Goal: Task Accomplishment & Management: Manage account settings

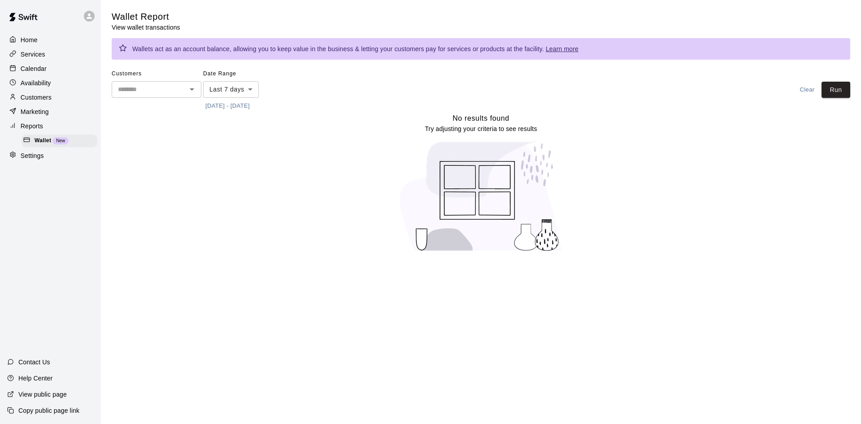
click at [60, 73] on div "Calendar" at bounding box center [50, 68] width 87 height 13
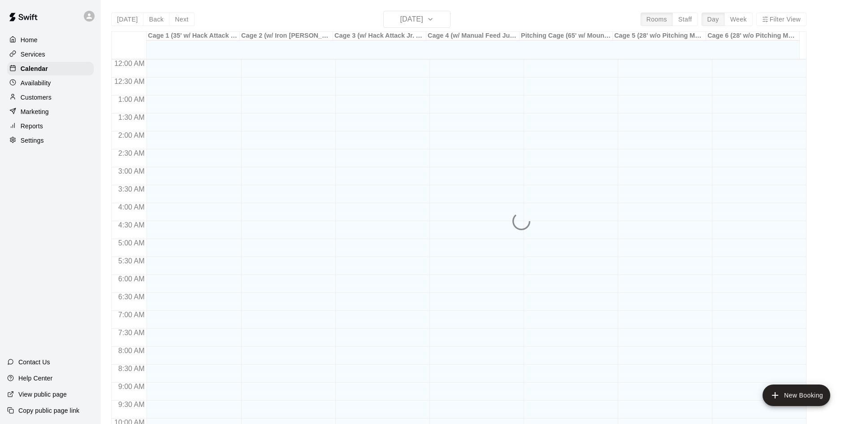
scroll to position [460, 0]
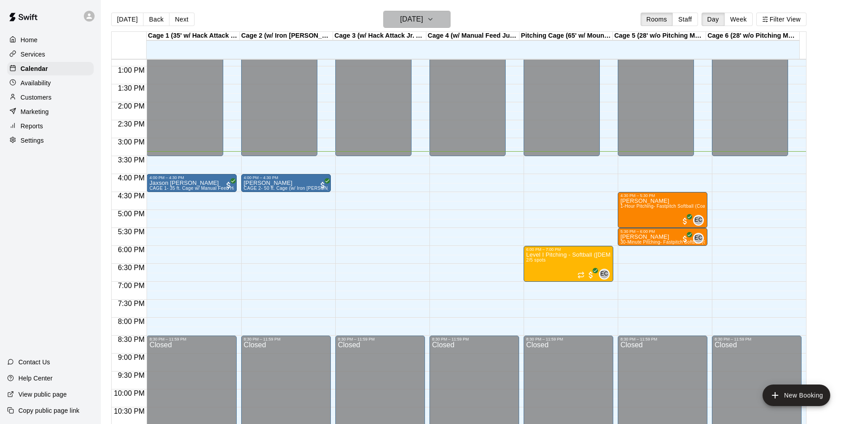
click at [434, 16] on icon "button" at bounding box center [430, 19] width 7 height 11
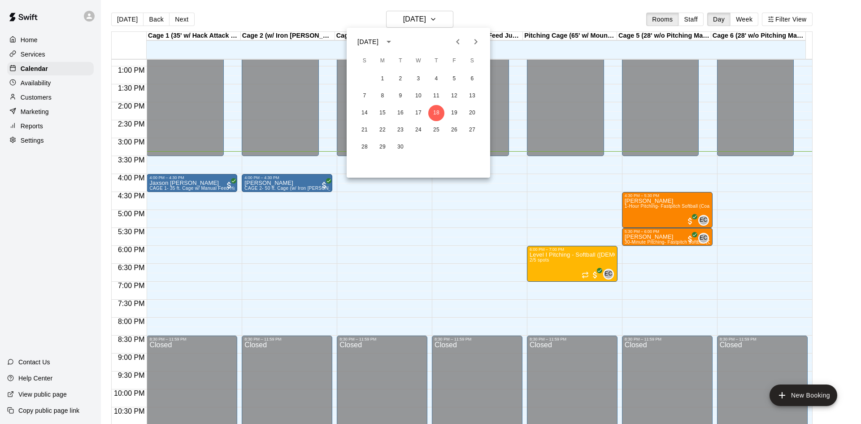
click at [509, 10] on div at bounding box center [430, 212] width 861 height 424
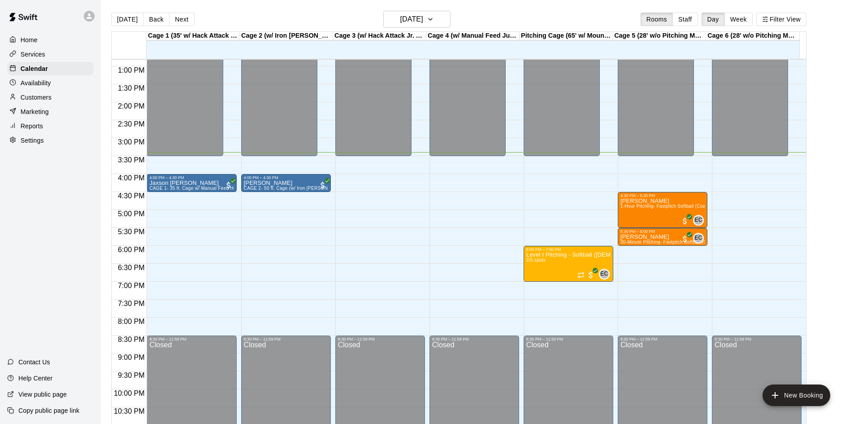
click at [822, 139] on main "[DATE] Back [DATE][DATE] Rooms Staff Day Week Filter View Cage 1 (35' w/ Hack A…" at bounding box center [477, 223] width 746 height 424
click at [443, 14] on button "[DATE]" at bounding box center [416, 19] width 67 height 17
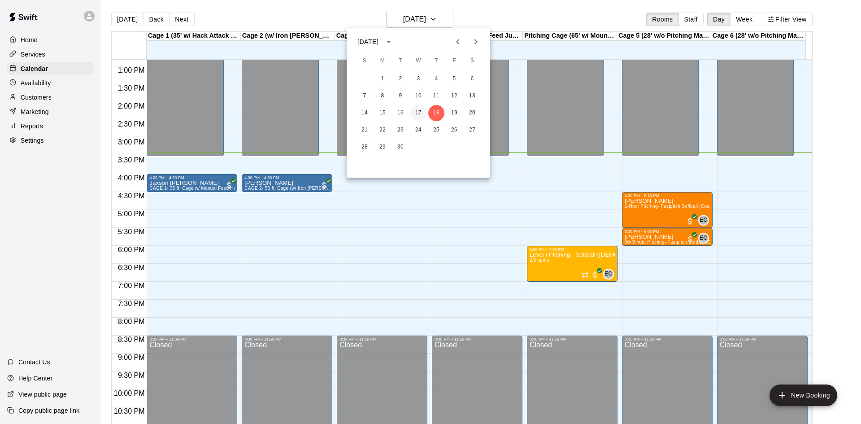
click at [417, 115] on button "17" at bounding box center [418, 113] width 16 height 16
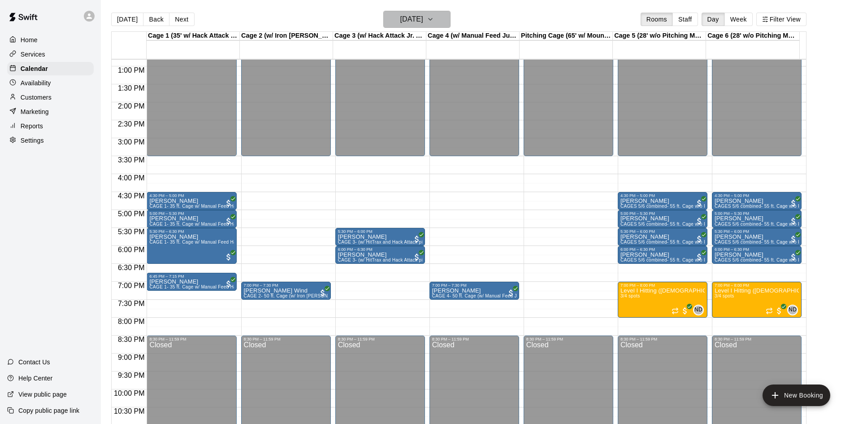
click at [422, 17] on h6 "[DATE]" at bounding box center [411, 19] width 23 height 13
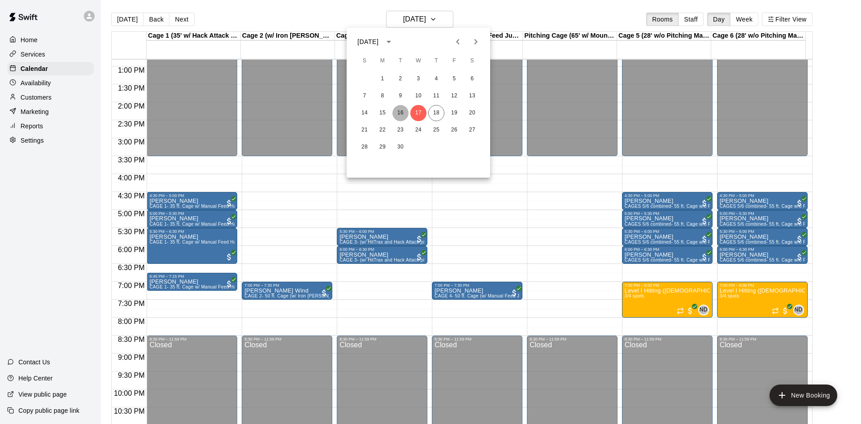
click at [402, 110] on button "16" at bounding box center [400, 113] width 16 height 16
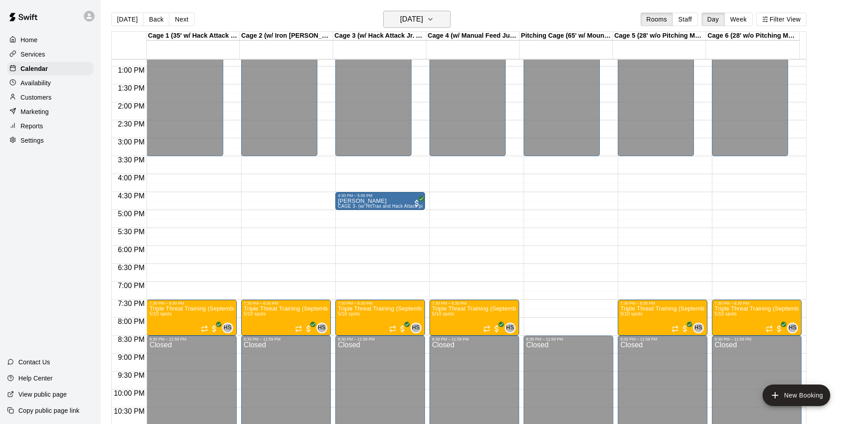
click at [410, 23] on h6 "[DATE]" at bounding box center [411, 19] width 23 height 13
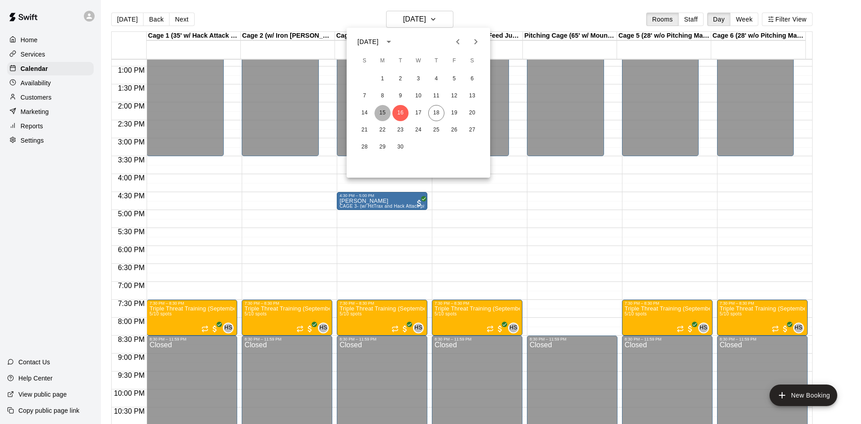
click at [380, 110] on button "15" at bounding box center [382, 113] width 16 height 16
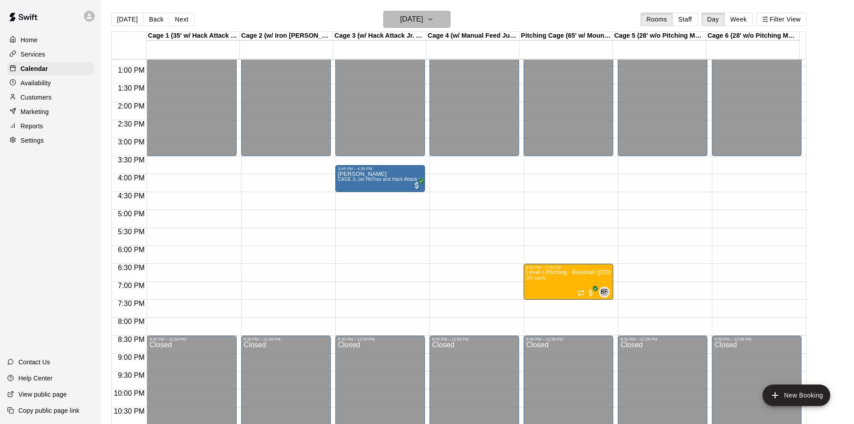
click at [401, 21] on h6 "[DATE]" at bounding box center [411, 19] width 23 height 13
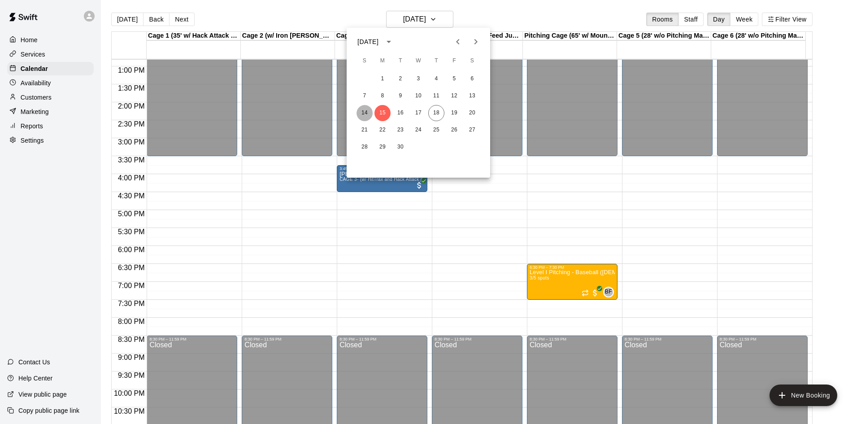
click at [360, 109] on button "14" at bounding box center [364, 113] width 16 height 16
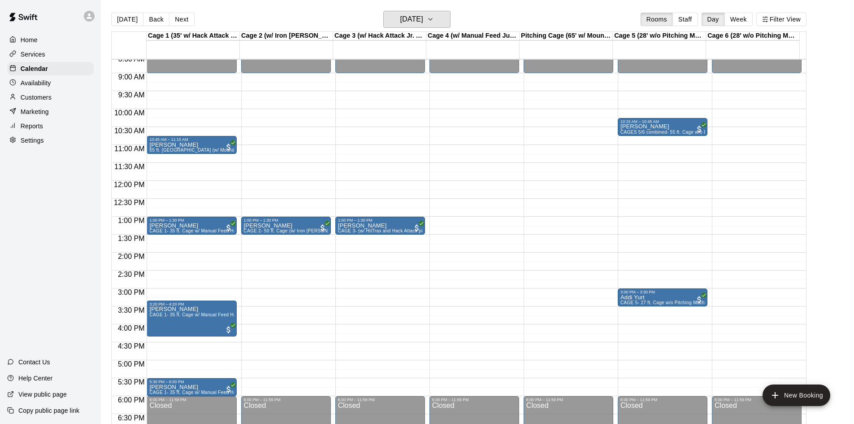
scroll to position [325, 0]
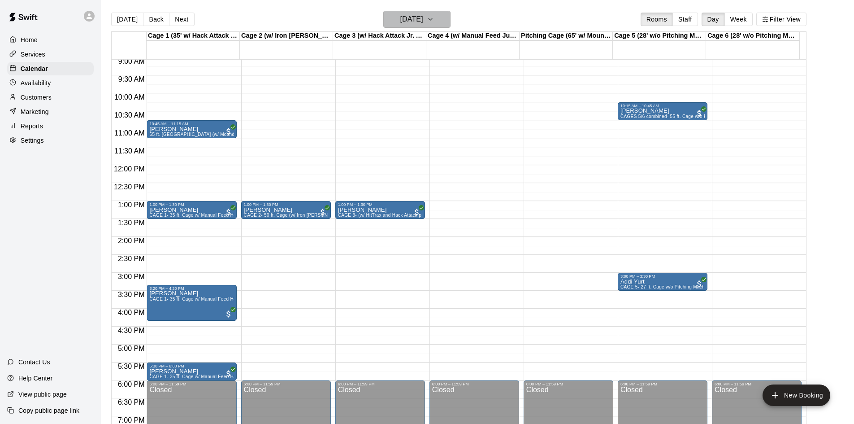
click at [419, 23] on h6 "[DATE]" at bounding box center [411, 19] width 23 height 13
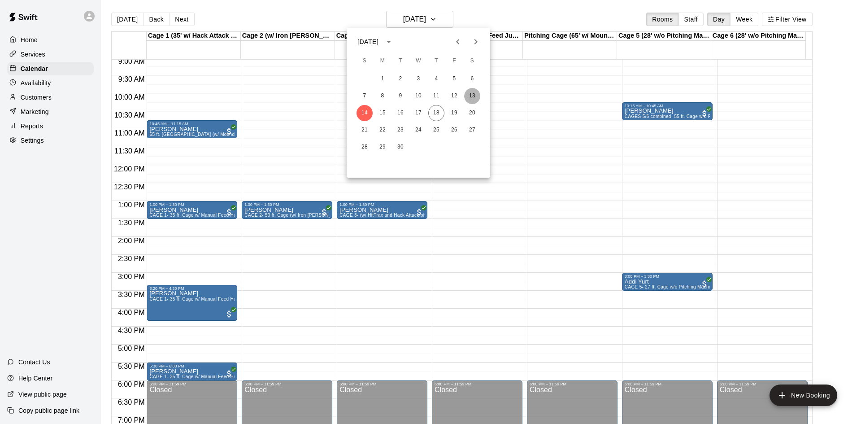
click at [473, 96] on button "13" at bounding box center [472, 96] width 16 height 16
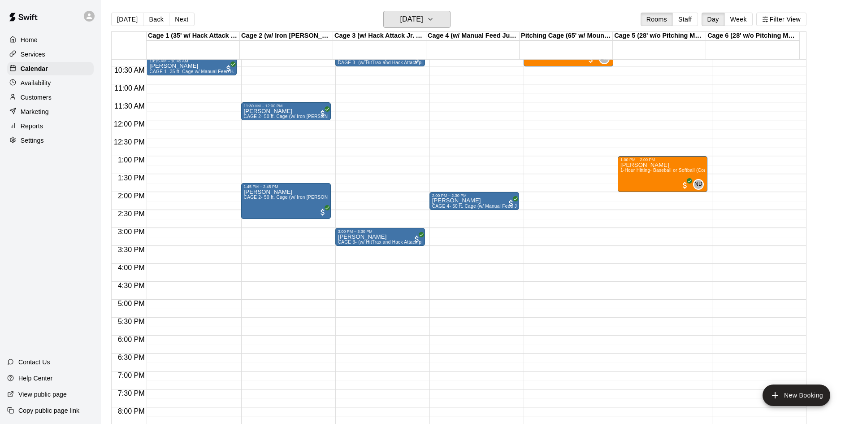
scroll to position [460, 0]
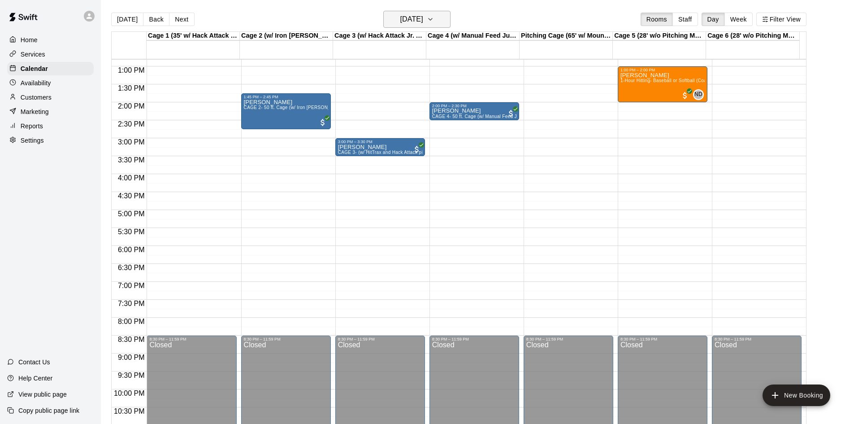
click at [419, 18] on h6 "[DATE]" at bounding box center [411, 19] width 23 height 13
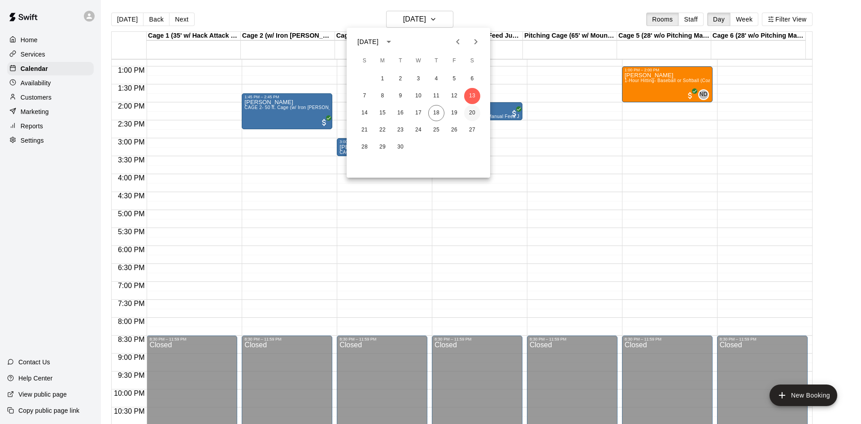
click at [470, 116] on button "20" at bounding box center [472, 113] width 16 height 16
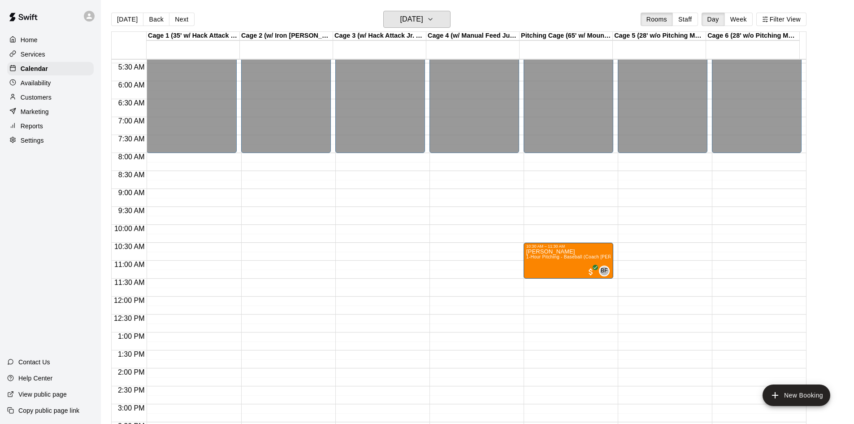
scroll to position [191, 0]
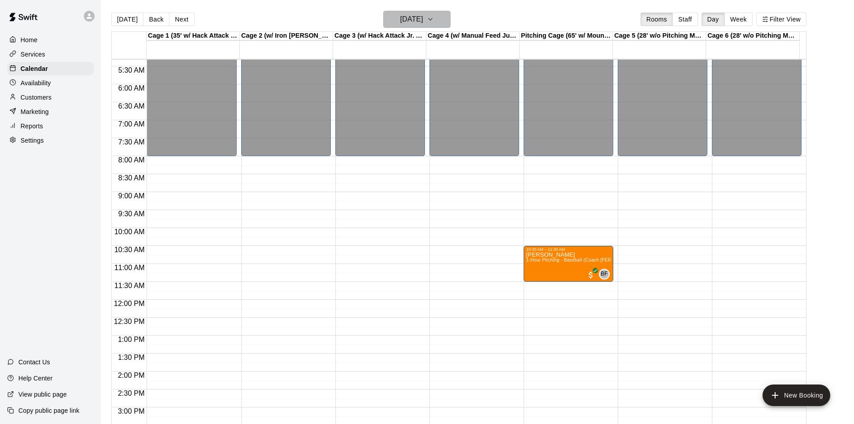
click at [423, 21] on h6 "[DATE]" at bounding box center [411, 19] width 23 height 13
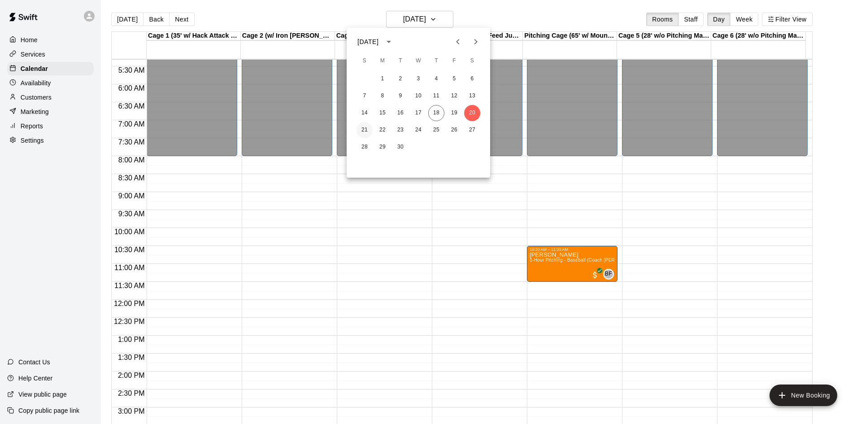
click at [369, 126] on button "21" at bounding box center [364, 130] width 16 height 16
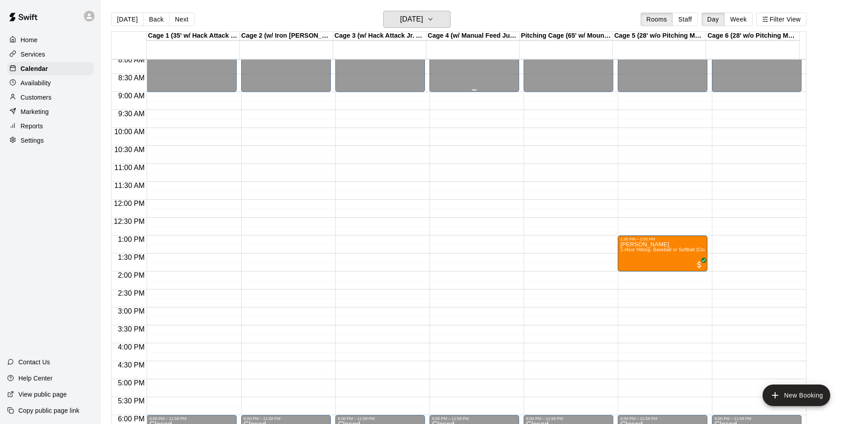
scroll to position [325, 0]
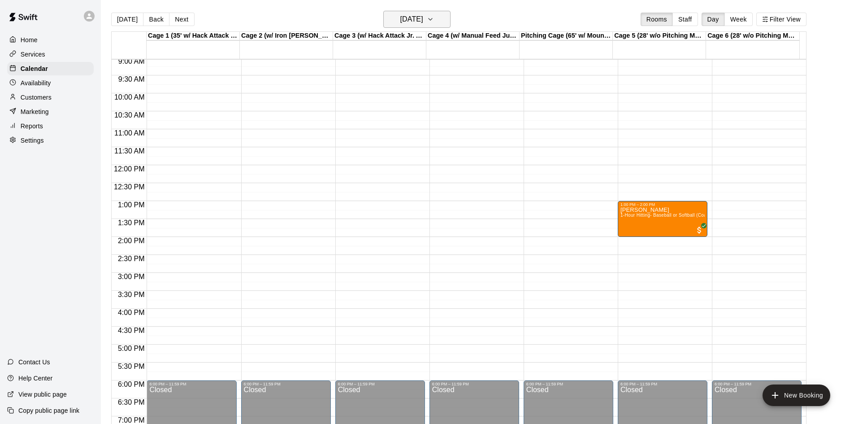
click at [423, 16] on h6 "[DATE]" at bounding box center [411, 19] width 23 height 13
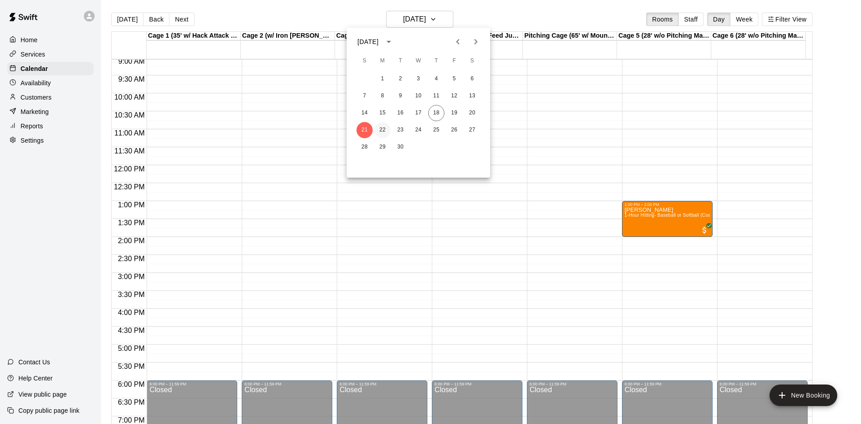
click at [381, 124] on button "22" at bounding box center [382, 130] width 16 height 16
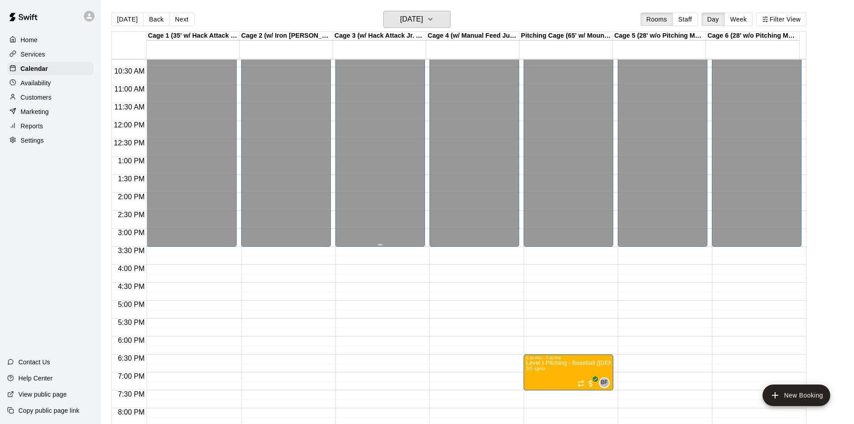
scroll to position [460, 0]
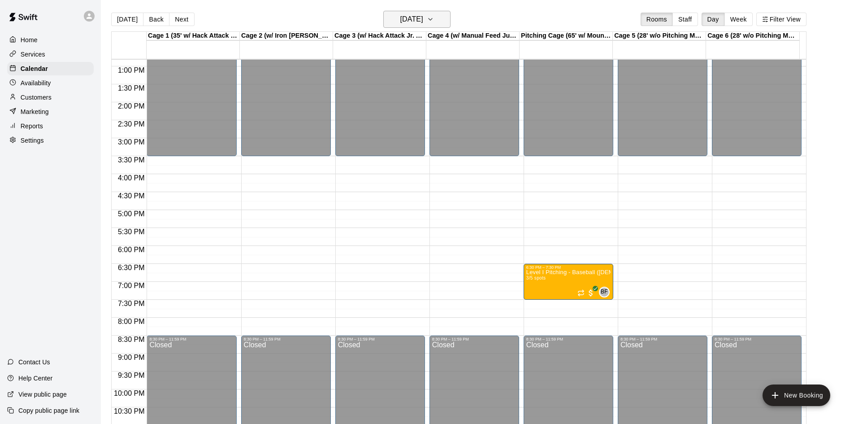
click at [408, 23] on h6 "[DATE]" at bounding box center [411, 19] width 23 height 13
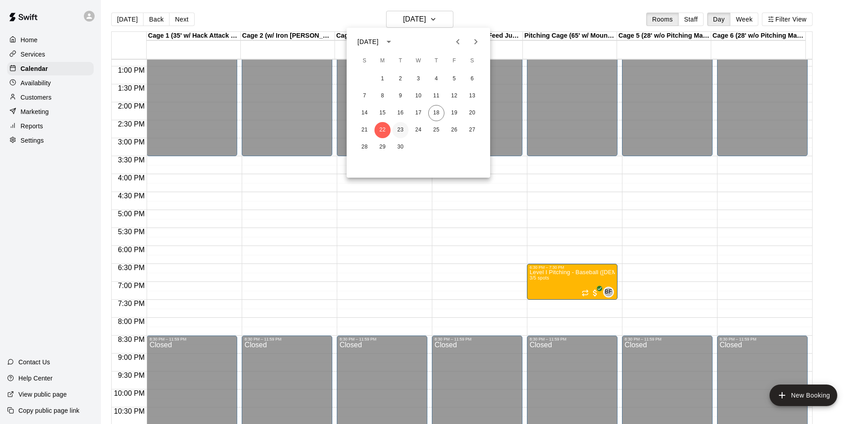
click at [404, 131] on button "23" at bounding box center [400, 130] width 16 height 16
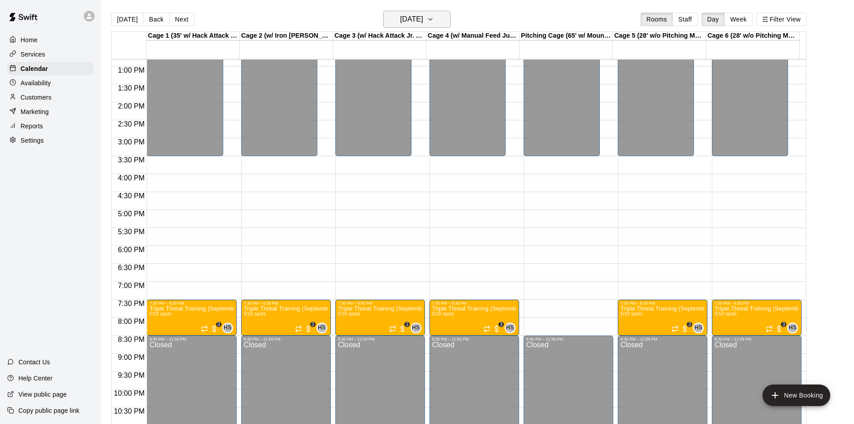
click at [415, 26] on button "[DATE]" at bounding box center [416, 19] width 67 height 17
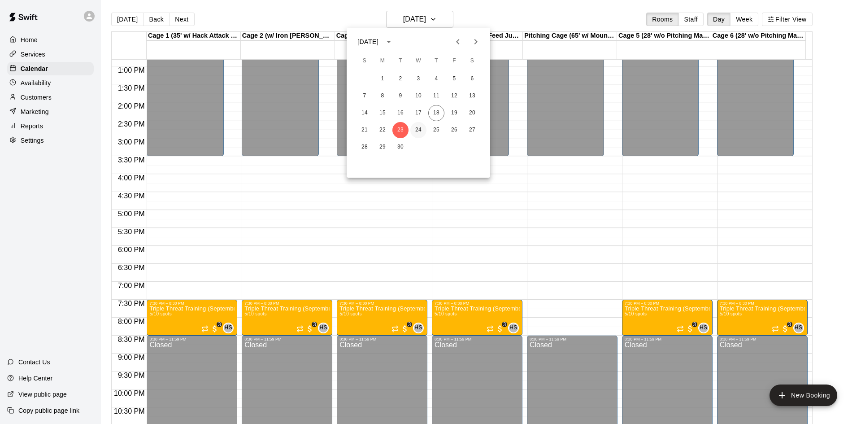
click at [419, 134] on button "24" at bounding box center [418, 130] width 16 height 16
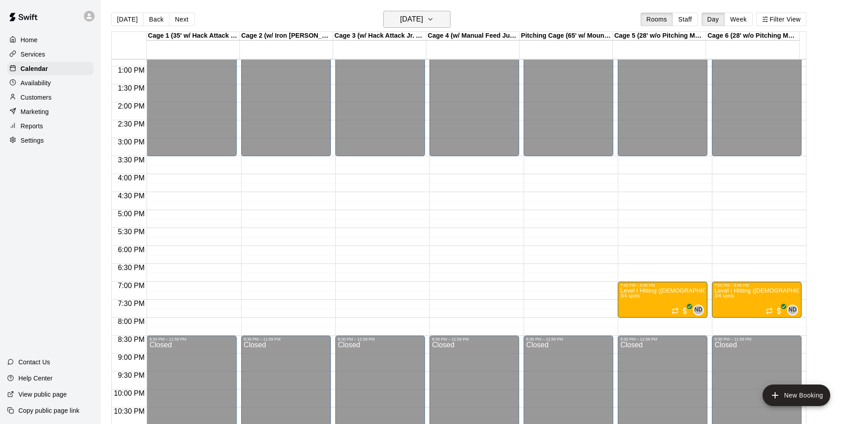
click at [423, 16] on h6 "[DATE]" at bounding box center [411, 19] width 23 height 13
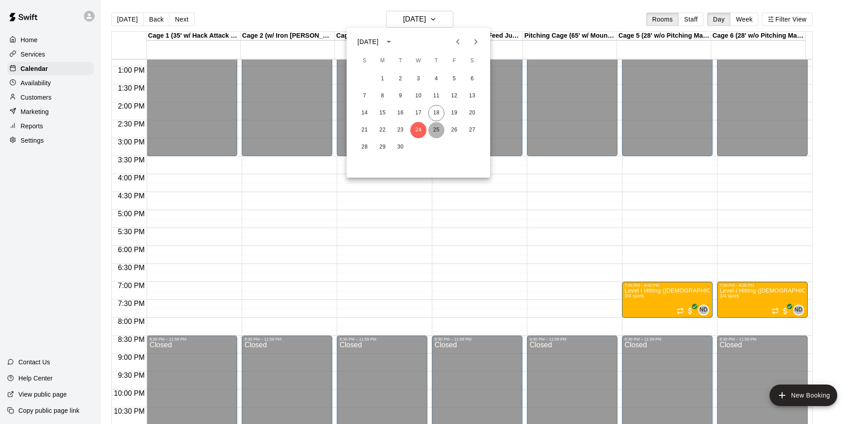
click at [433, 129] on button "25" at bounding box center [436, 130] width 16 height 16
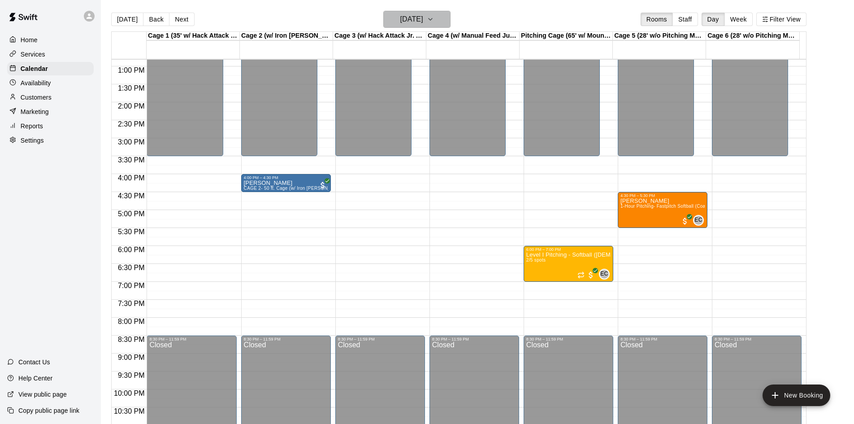
click at [423, 25] on h6 "[DATE]" at bounding box center [411, 19] width 23 height 13
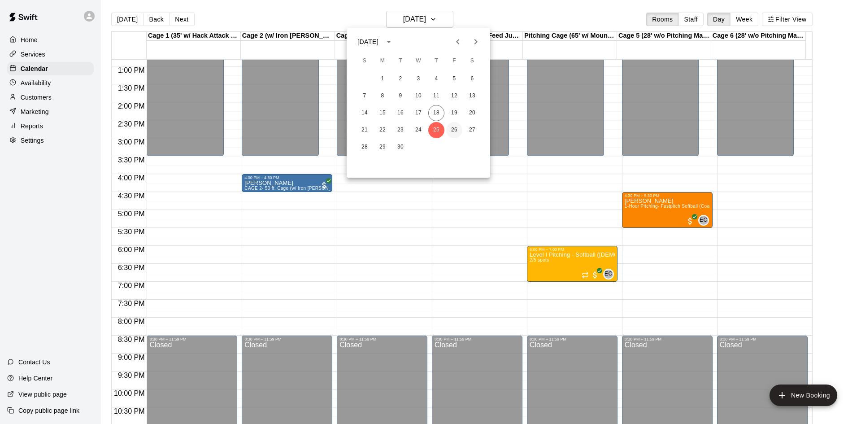
click at [458, 129] on button "26" at bounding box center [454, 130] width 16 height 16
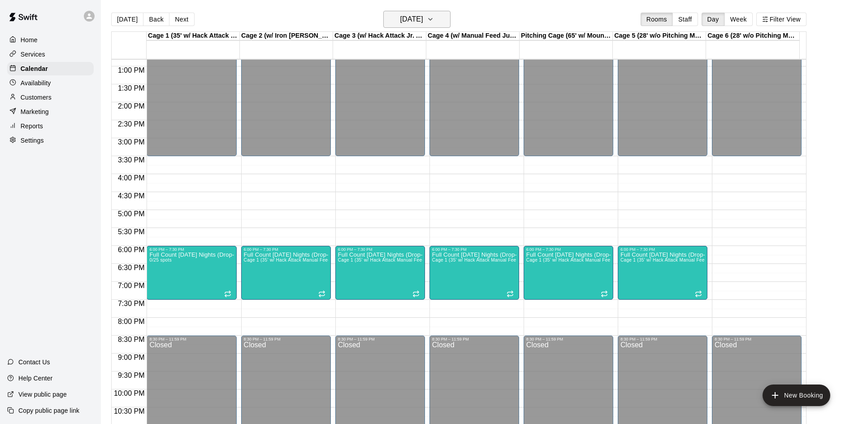
click at [423, 19] on h6 "[DATE]" at bounding box center [411, 19] width 23 height 13
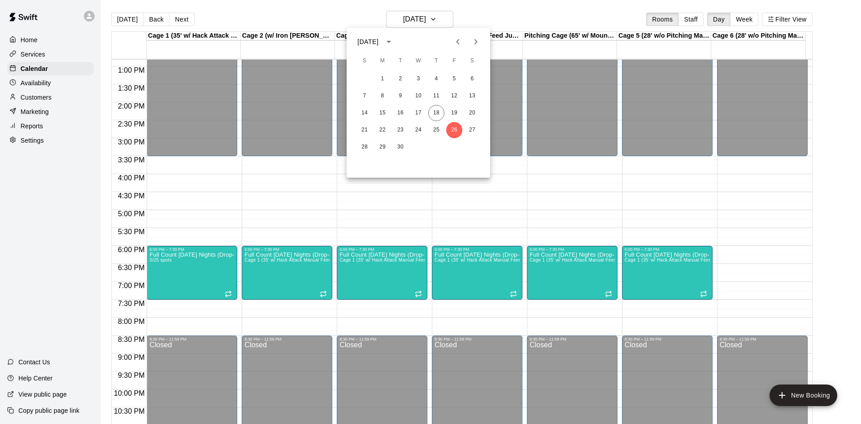
click at [464, 128] on div "21 22 23 24 25 26 27" at bounding box center [418, 130] width 143 height 16
click at [469, 129] on button "27" at bounding box center [472, 130] width 16 height 16
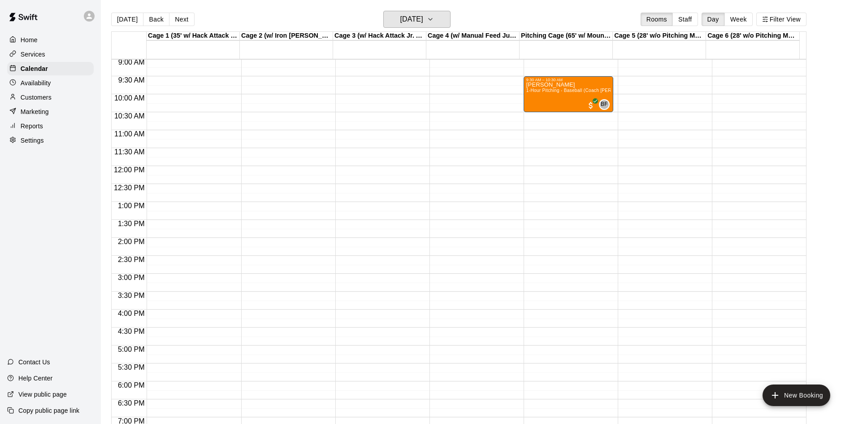
scroll to position [280, 0]
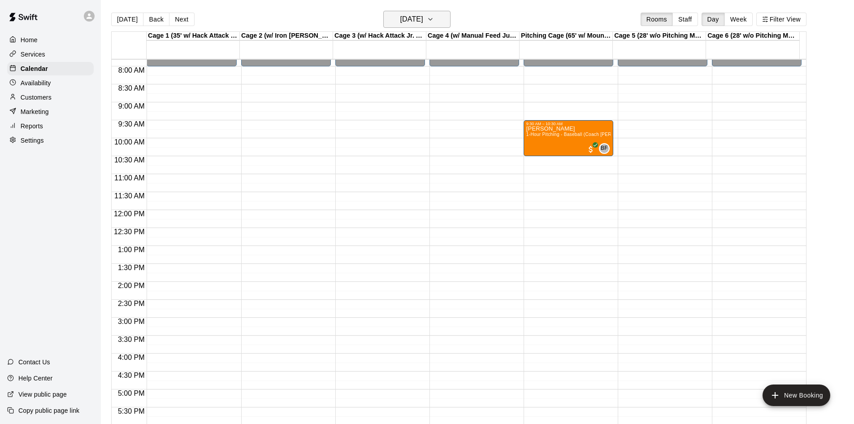
click at [417, 17] on h6 "[DATE]" at bounding box center [411, 19] width 23 height 13
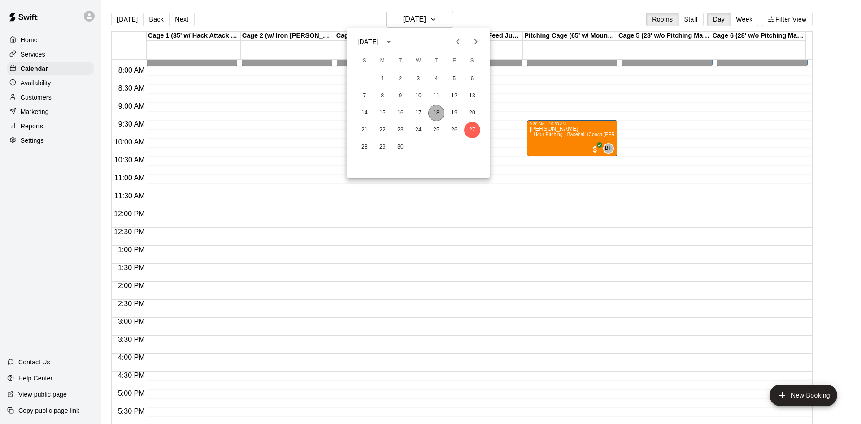
click at [436, 109] on button "18" at bounding box center [436, 113] width 16 height 16
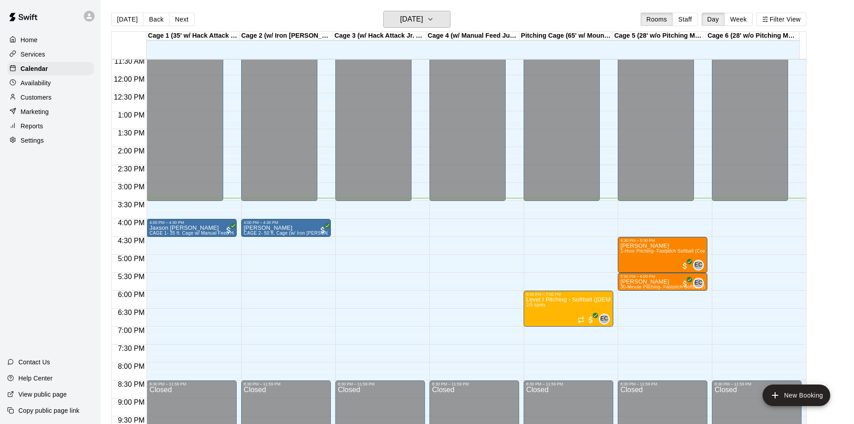
scroll to position [460, 0]
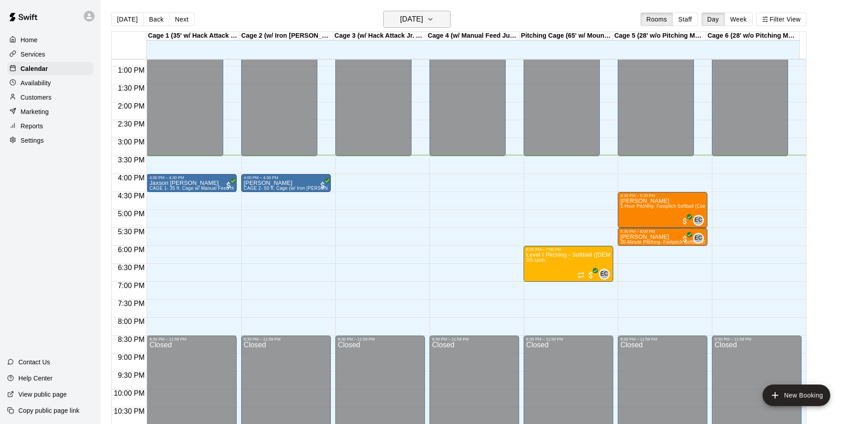
click at [434, 16] on icon "button" at bounding box center [430, 19] width 7 height 11
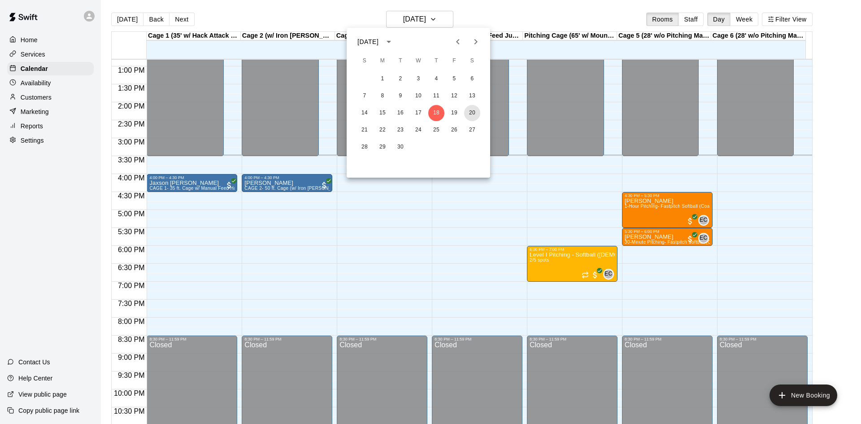
drag, startPoint x: 469, startPoint y: 117, endPoint x: 464, endPoint y: 114, distance: 5.6
click at [469, 116] on button "20" at bounding box center [472, 113] width 16 height 16
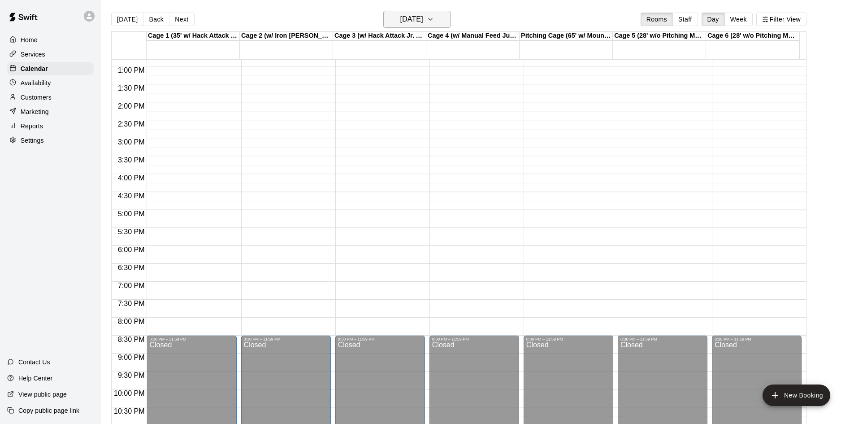
click at [423, 22] on h6 "[DATE]" at bounding box center [411, 19] width 23 height 13
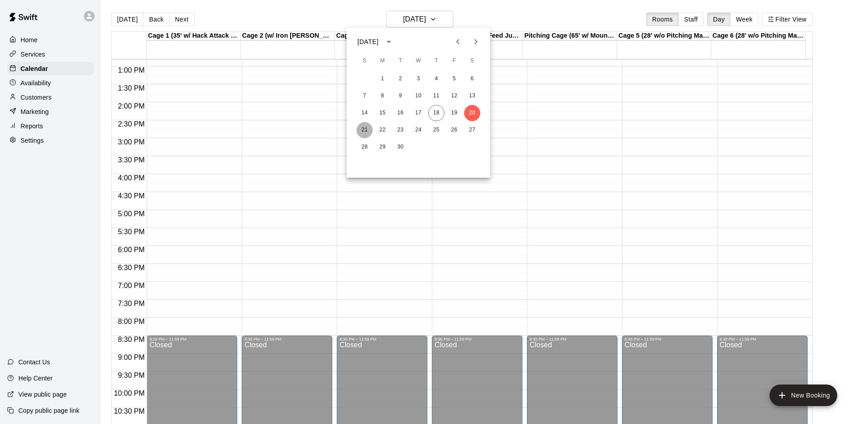
click at [364, 128] on button "21" at bounding box center [364, 130] width 16 height 16
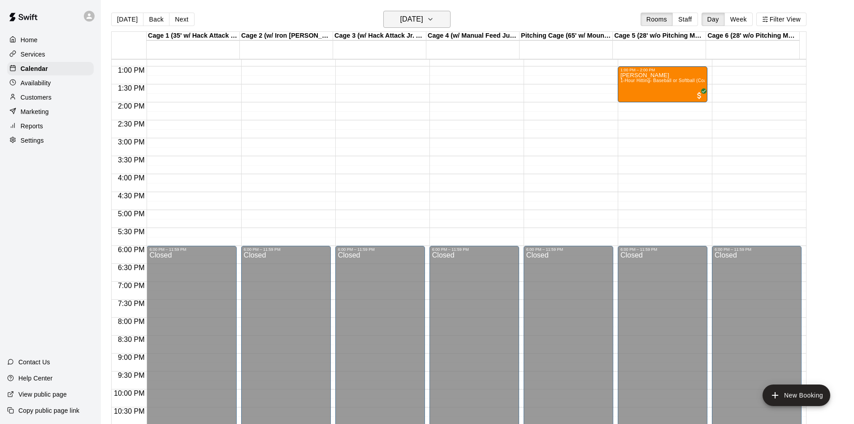
click at [423, 23] on h6 "[DATE]" at bounding box center [411, 19] width 23 height 13
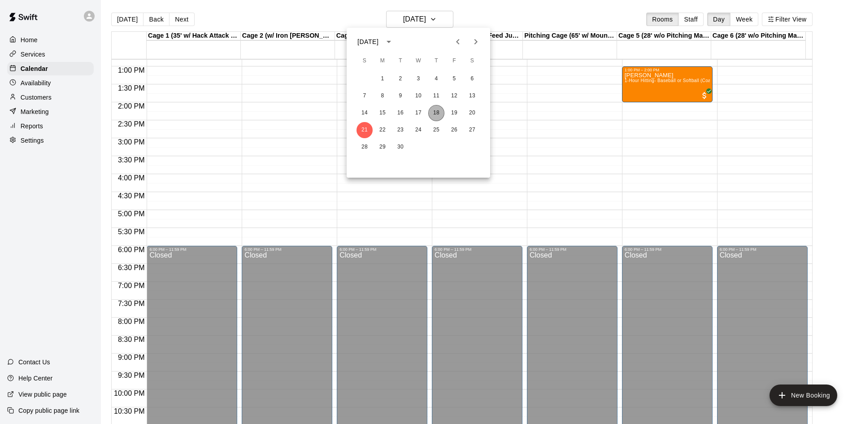
click at [435, 117] on button "18" at bounding box center [436, 113] width 16 height 16
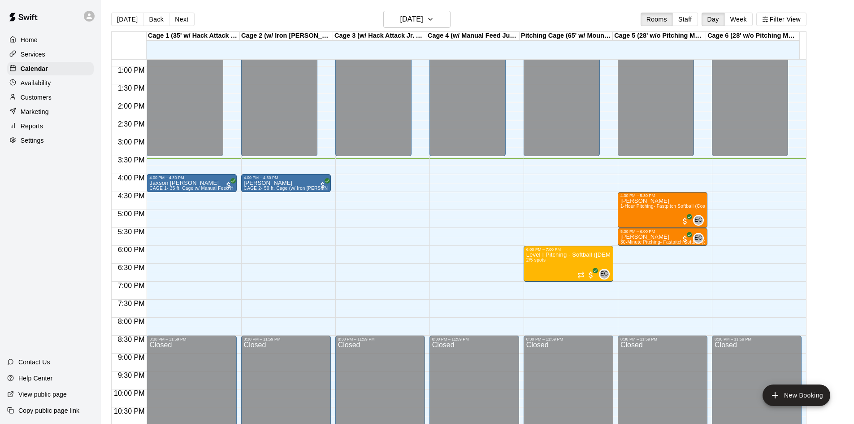
click at [51, 102] on p "Customers" at bounding box center [36, 97] width 31 height 9
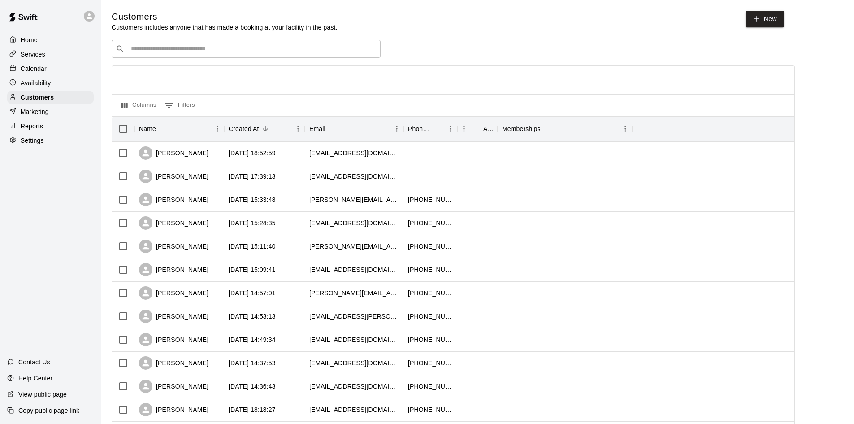
click at [274, 45] on div "​ ​" at bounding box center [246, 49] width 269 height 18
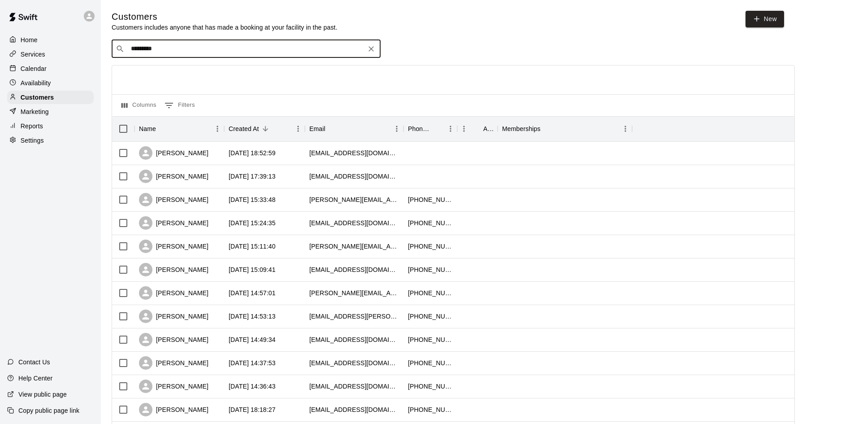
type input "*********"
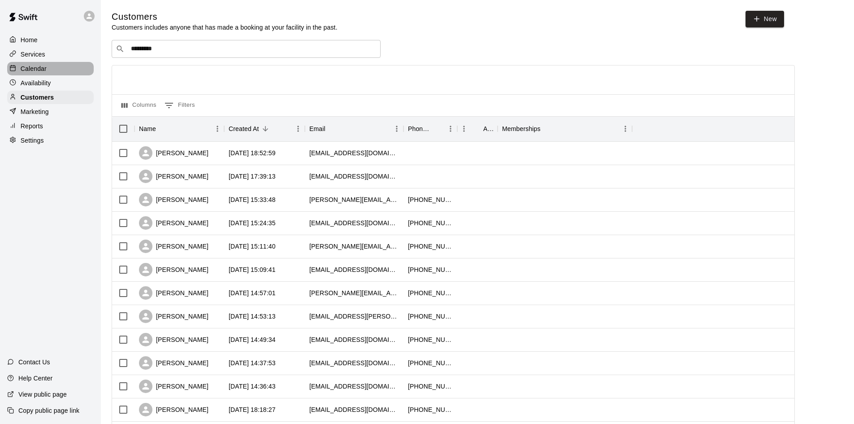
click at [60, 73] on div "Calendar" at bounding box center [50, 68] width 87 height 13
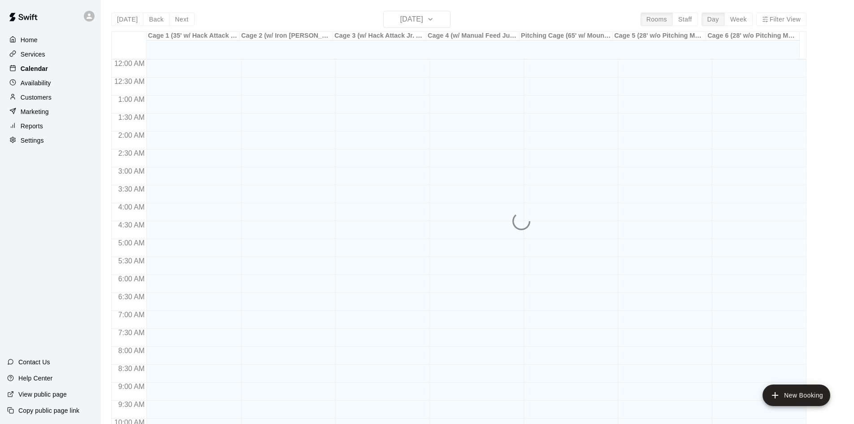
scroll to position [460, 0]
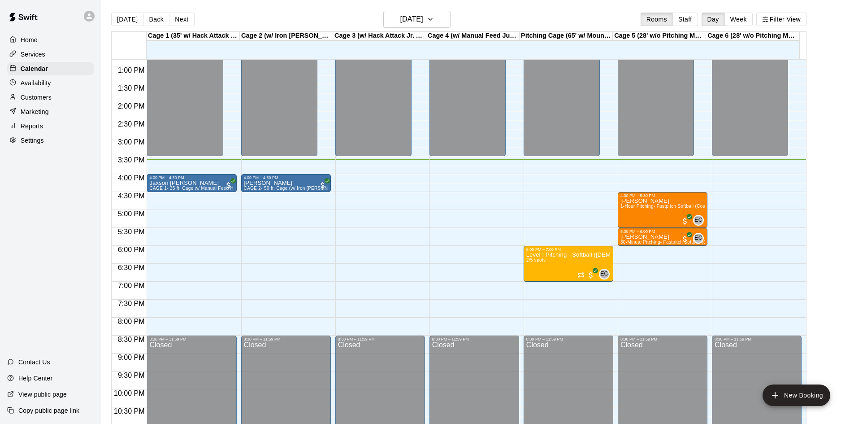
click at [61, 81] on div "Availability" at bounding box center [50, 82] width 87 height 13
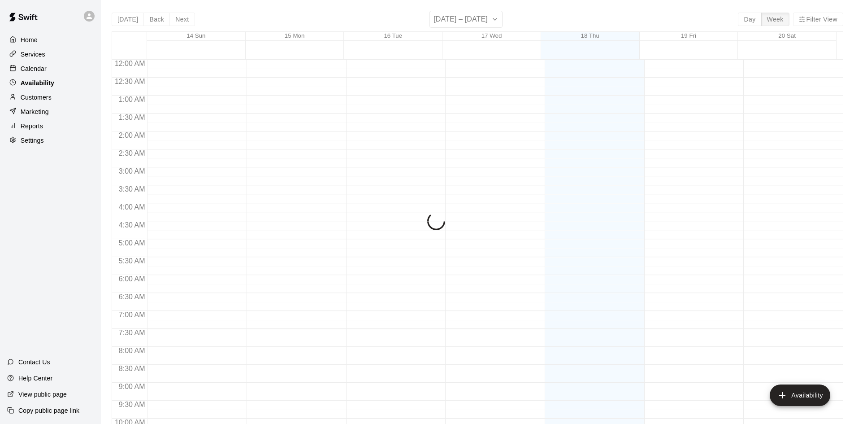
scroll to position [487, 0]
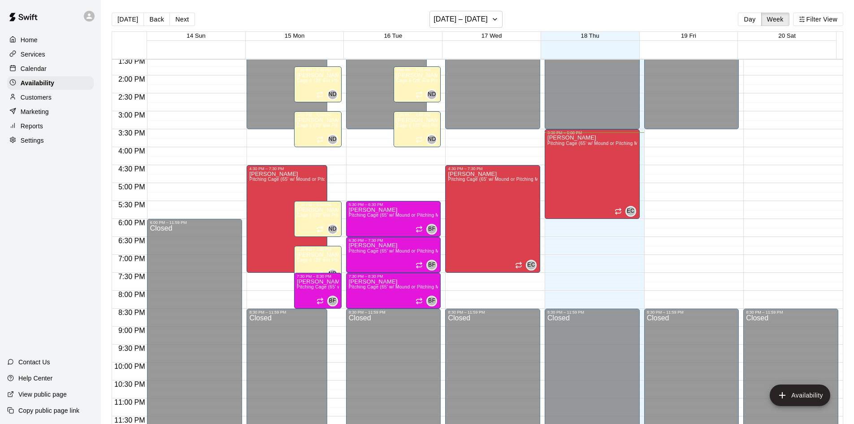
click at [50, 102] on p "Customers" at bounding box center [36, 97] width 31 height 9
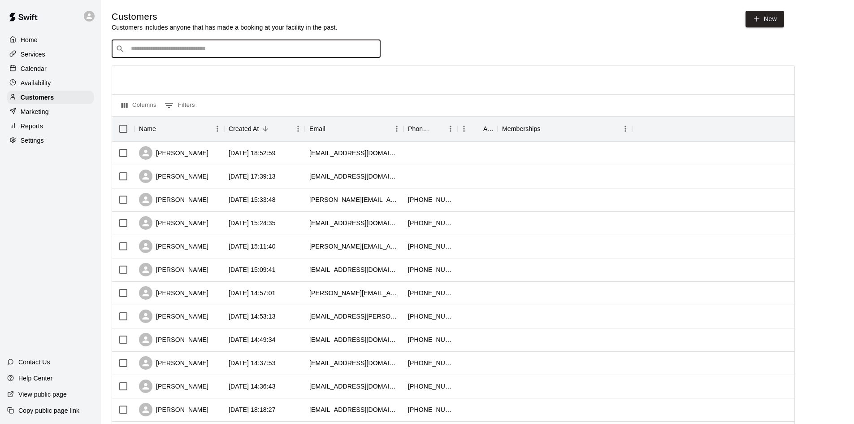
click at [168, 52] on input "Search customers by name or email" at bounding box center [252, 48] width 248 height 9
type input "***"
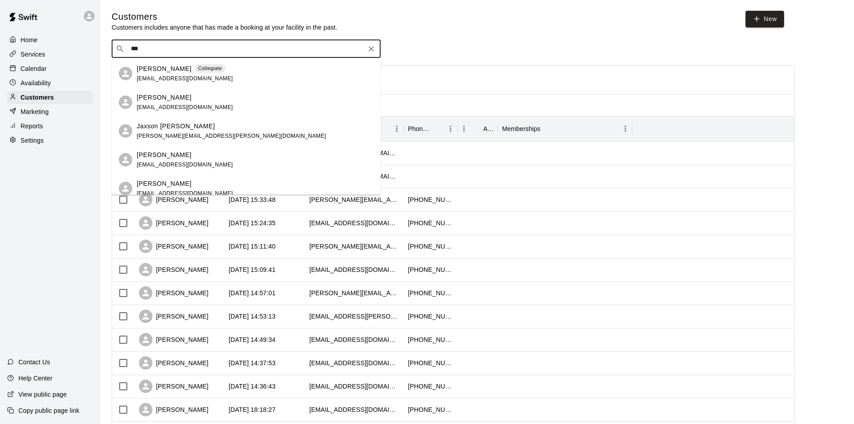
click at [217, 128] on div "Jaxson Welborn [EMAIL_ADDRESS][PERSON_NAME][DOMAIN_NAME]" at bounding box center [255, 131] width 237 height 19
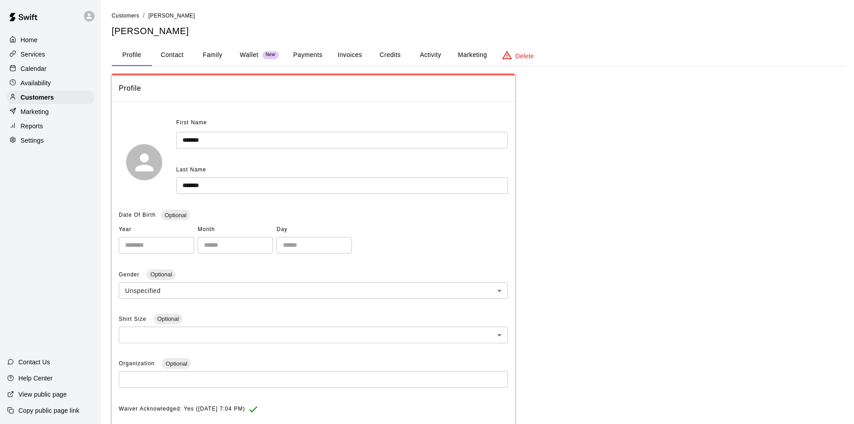
click at [209, 55] on button "Family" at bounding box center [212, 55] width 40 height 22
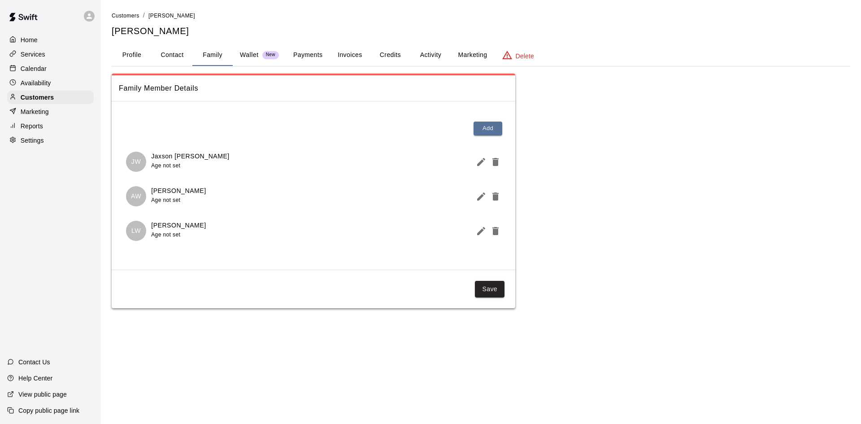
click at [346, 51] on button "Invoices" at bounding box center [350, 55] width 40 height 22
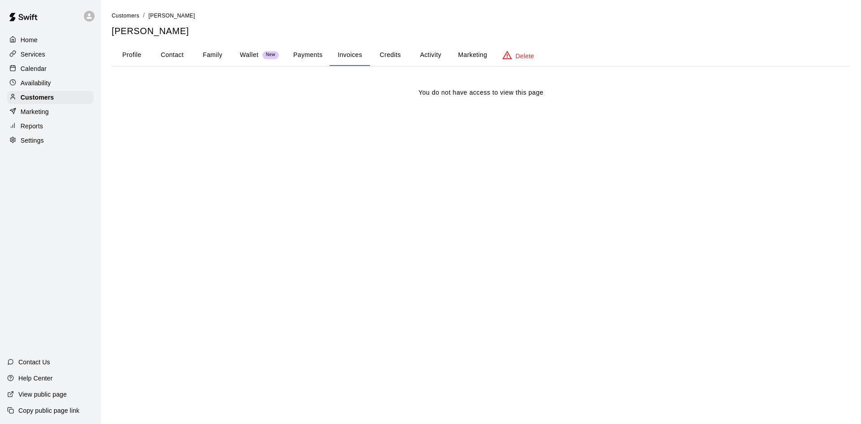
click at [64, 72] on div "Calendar" at bounding box center [50, 68] width 87 height 13
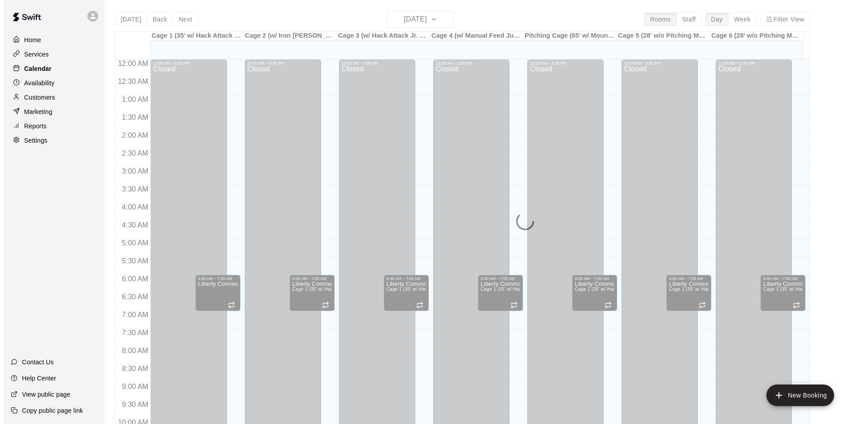
scroll to position [460, 0]
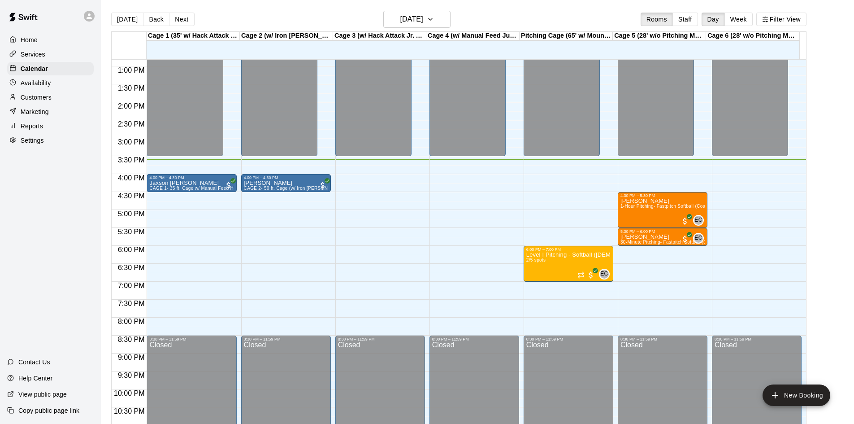
click at [88, 18] on icon at bounding box center [89, 15] width 5 height 5
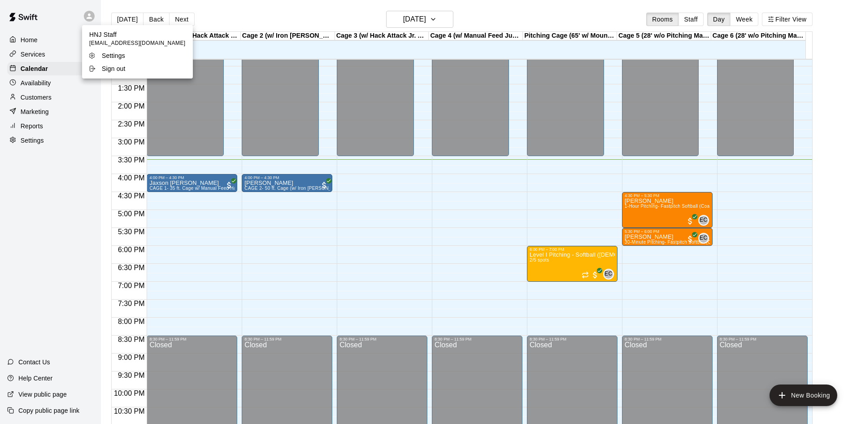
click at [53, 212] on div at bounding box center [430, 212] width 861 height 424
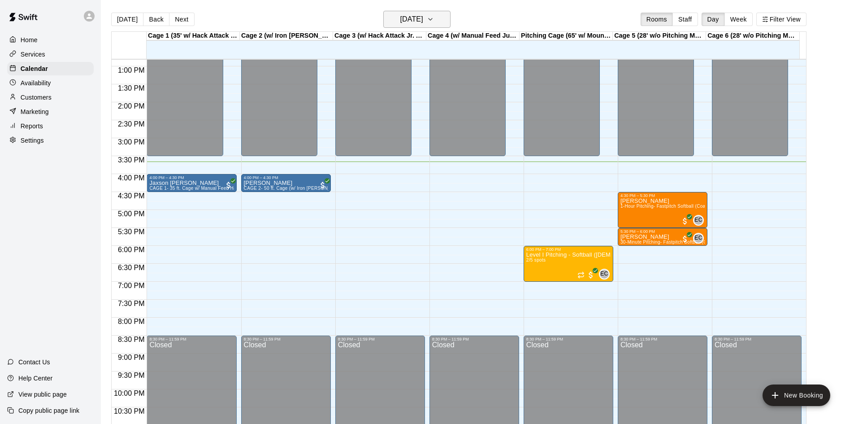
click at [434, 14] on icon "button" at bounding box center [430, 19] width 7 height 11
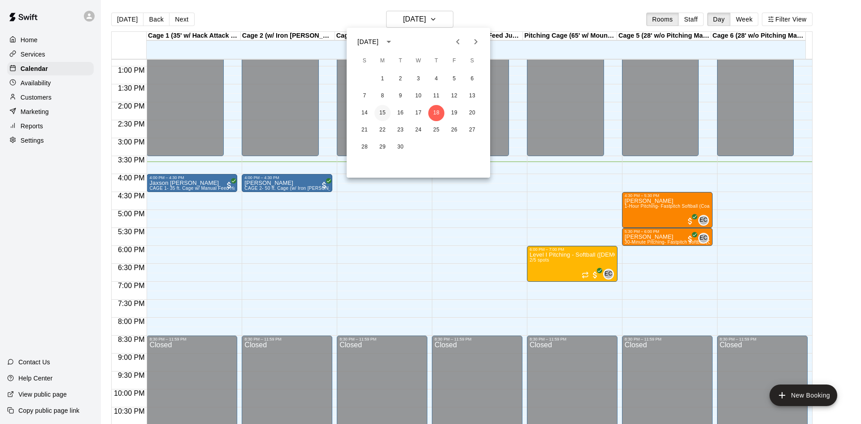
click at [380, 119] on button "15" at bounding box center [382, 113] width 16 height 16
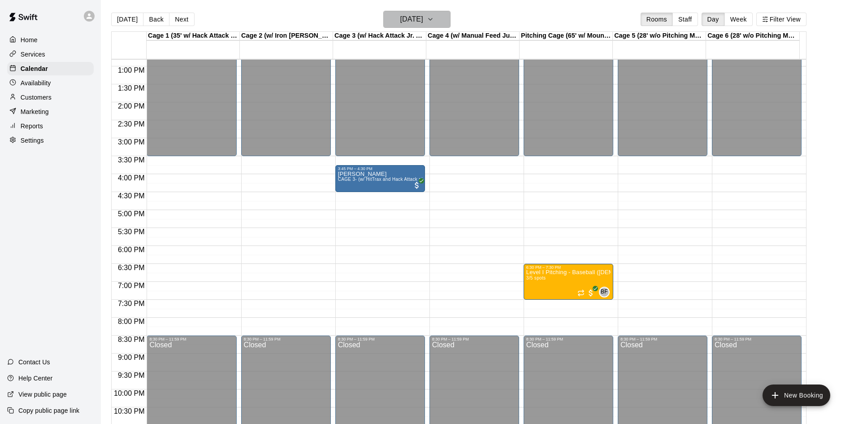
click at [409, 14] on h6 "[DATE]" at bounding box center [411, 19] width 23 height 13
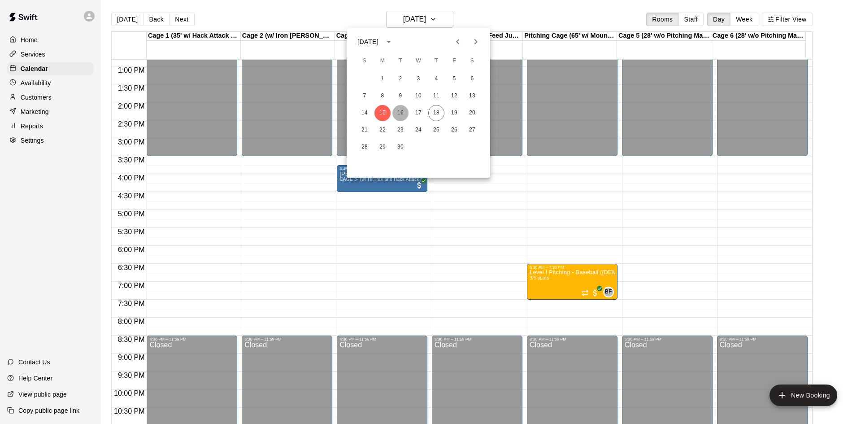
click at [395, 115] on button "16" at bounding box center [400, 113] width 16 height 16
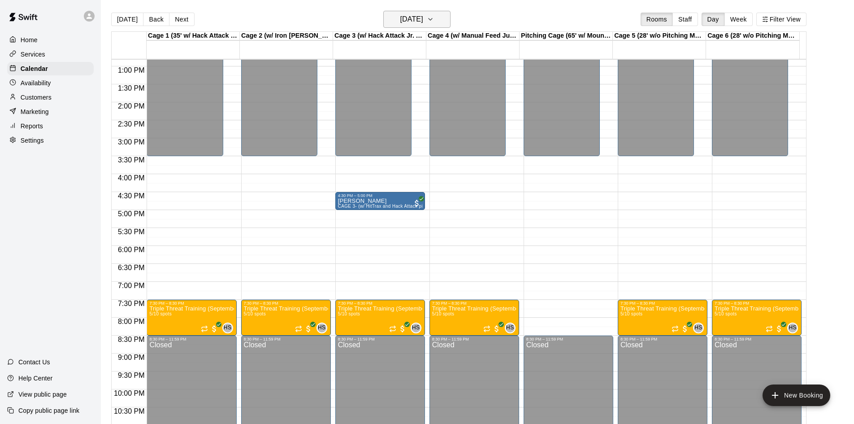
click at [407, 23] on h6 "[DATE]" at bounding box center [411, 19] width 23 height 13
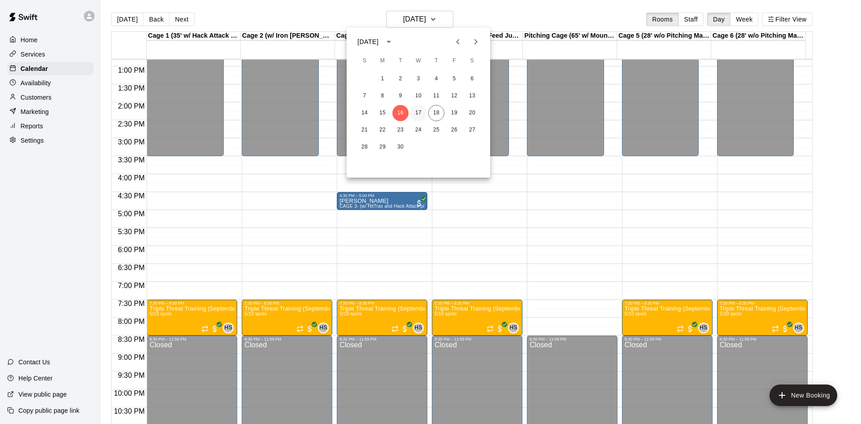
click at [416, 114] on button "17" at bounding box center [418, 113] width 16 height 16
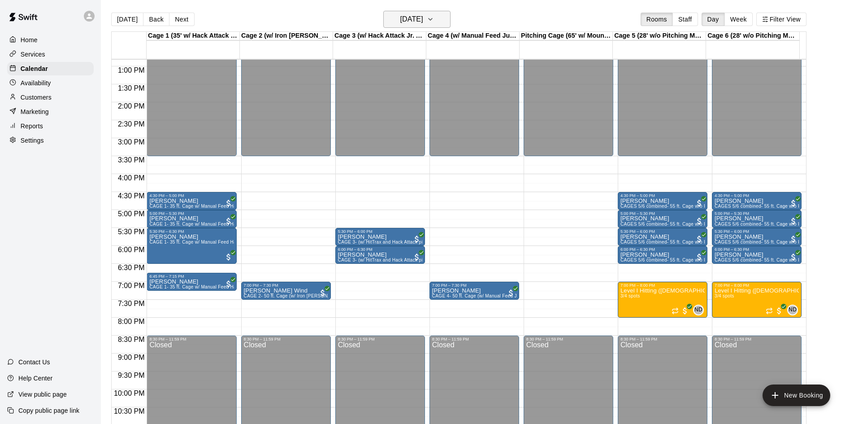
click at [400, 22] on h6 "[DATE]" at bounding box center [411, 19] width 23 height 13
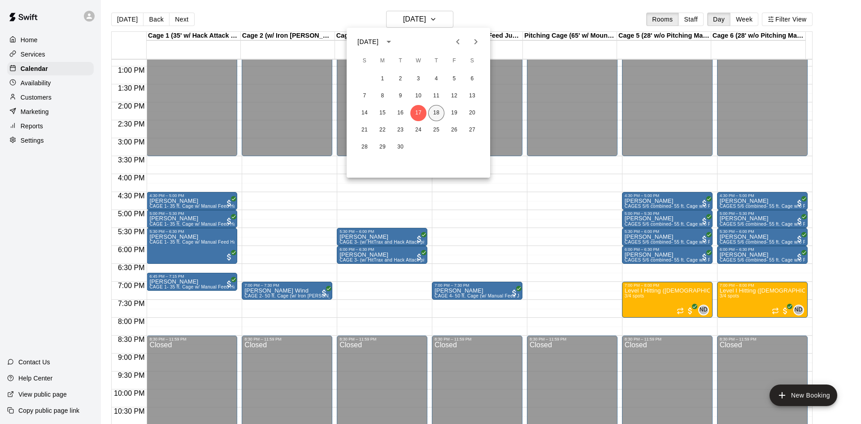
click at [435, 108] on button "18" at bounding box center [436, 113] width 16 height 16
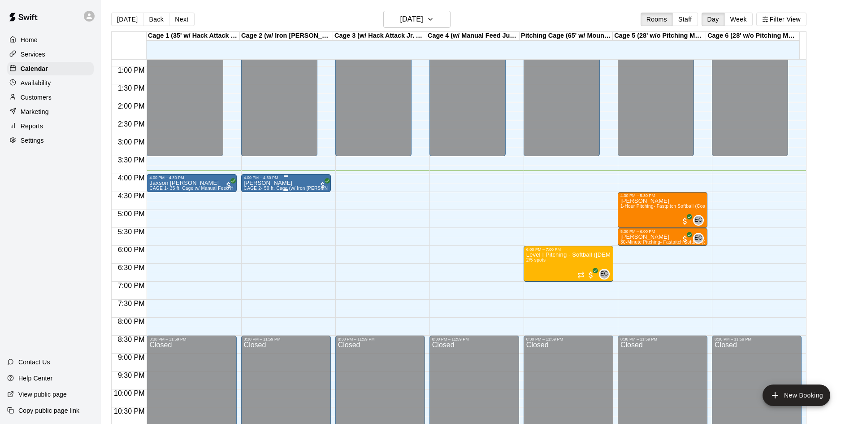
click at [305, 182] on div "[PERSON_NAME] CAGE 2- 50 ft. Cage (w/ Iron [PERSON_NAME] Auto Feeder- Fastpitch…" at bounding box center [286, 392] width 84 height 424
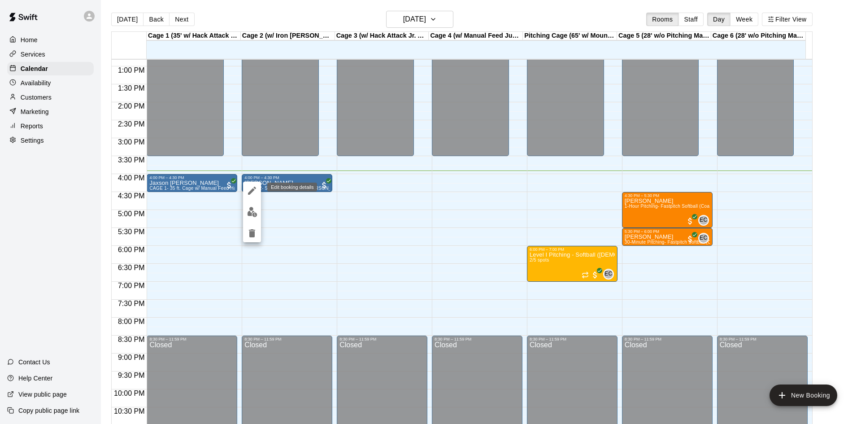
click at [256, 194] on icon "edit" at bounding box center [252, 190] width 11 height 11
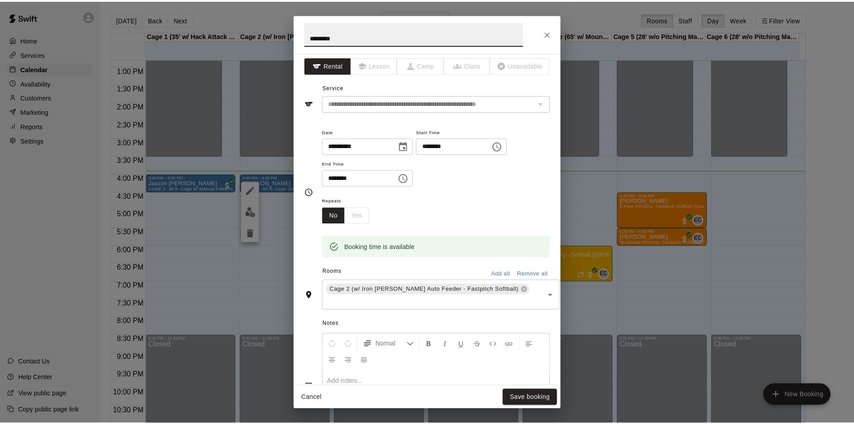
scroll to position [0, 0]
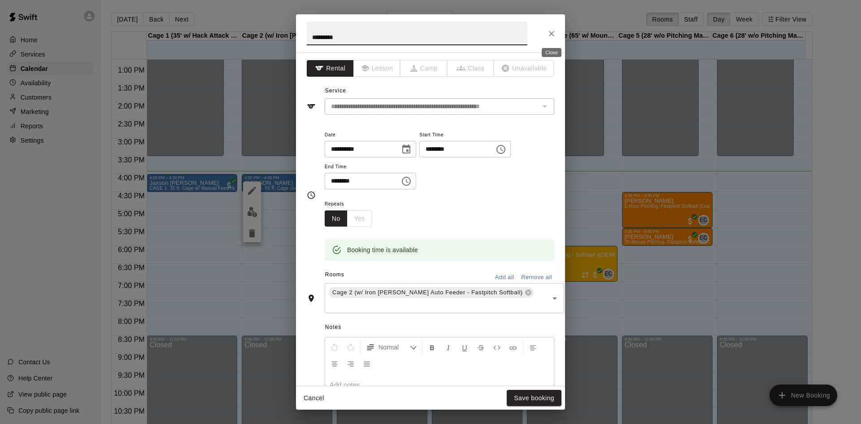
click at [552, 39] on button "Close" at bounding box center [551, 34] width 16 height 16
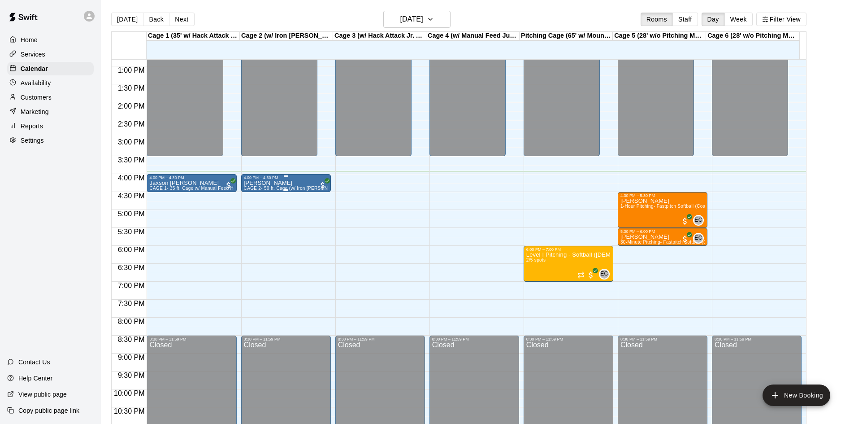
click at [302, 181] on div "[PERSON_NAME] CAGE 2- 50 ft. Cage (w/ Iron [PERSON_NAME] Auto Feeder- Fastpitch…" at bounding box center [286, 392] width 84 height 424
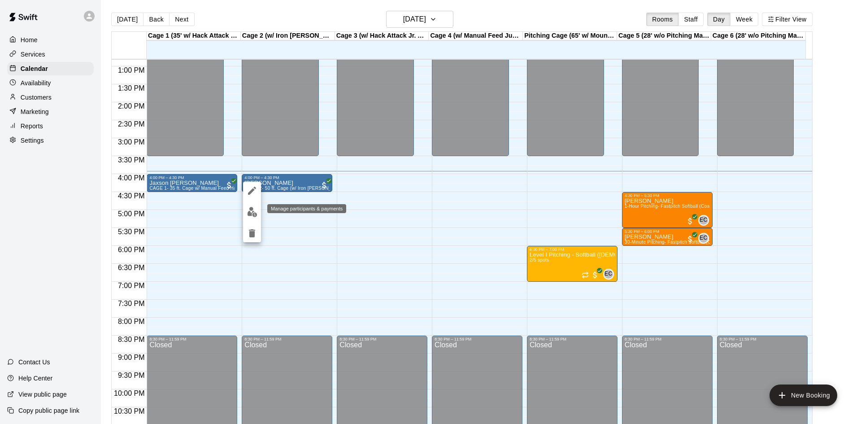
click at [252, 212] on img "edit" at bounding box center [252, 212] width 10 height 10
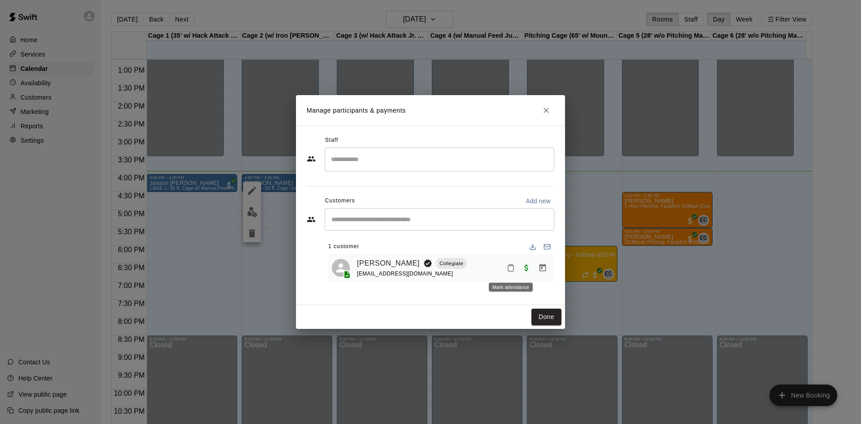
click at [512, 266] on icon "Mark attendance" at bounding box center [510, 268] width 5 height 6
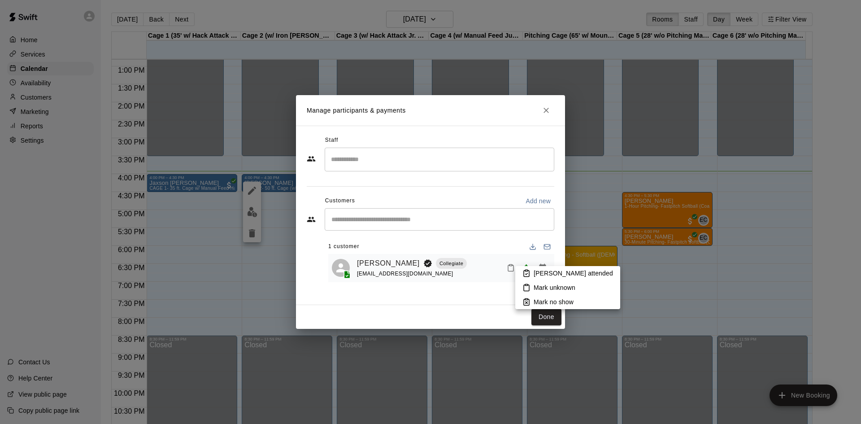
click at [531, 273] on li "[PERSON_NAME] attended" at bounding box center [567, 273] width 105 height 14
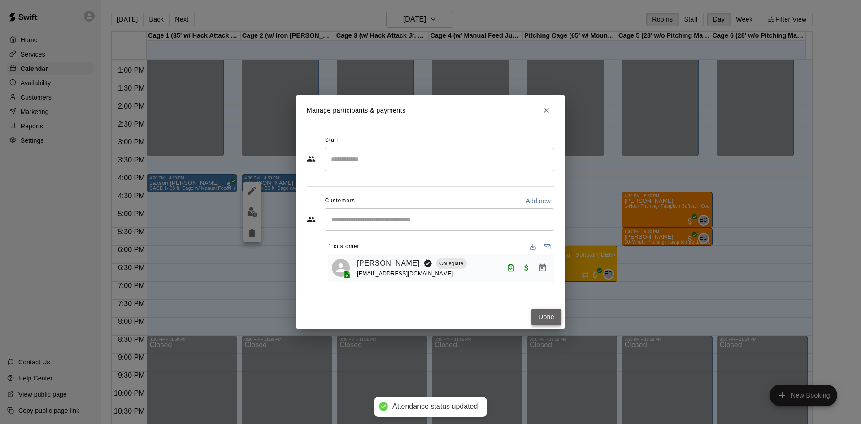
click at [541, 312] on button "Done" at bounding box center [546, 316] width 30 height 17
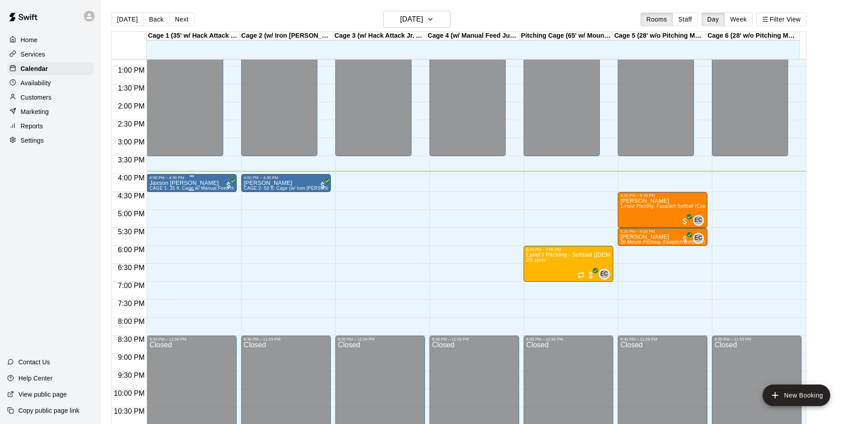
click at [211, 180] on div "4:00 PM – 4:30 PM" at bounding box center [191, 177] width 84 height 4
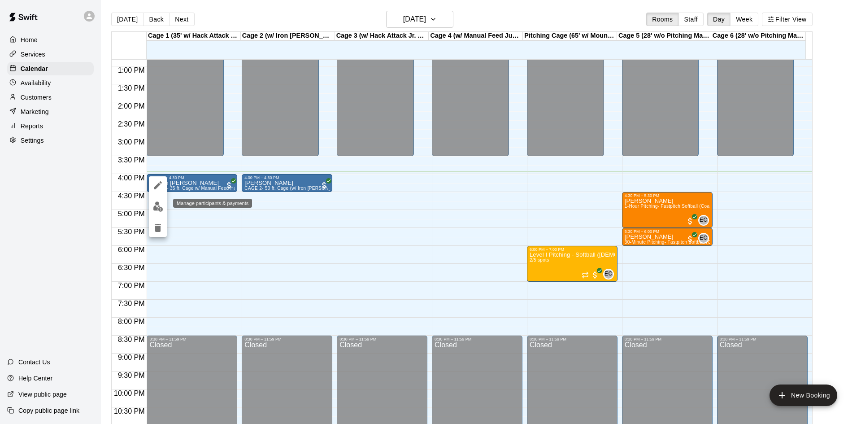
click at [160, 214] on button "edit" at bounding box center [158, 206] width 18 height 17
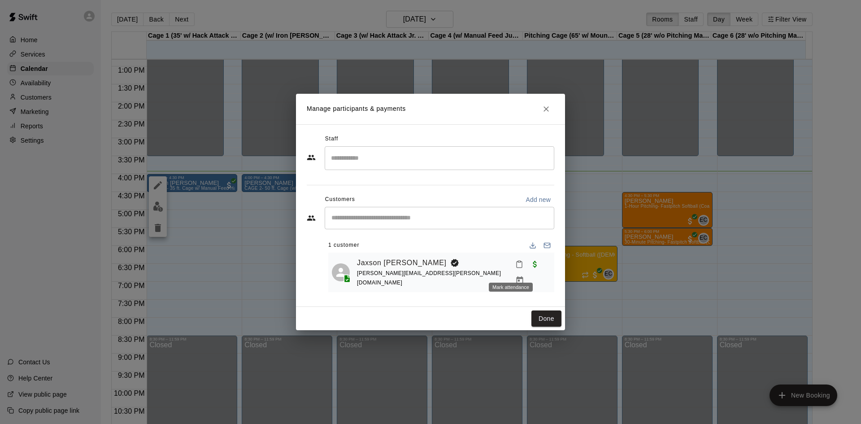
click at [515, 268] on icon "Mark attendance" at bounding box center [519, 264] width 8 height 8
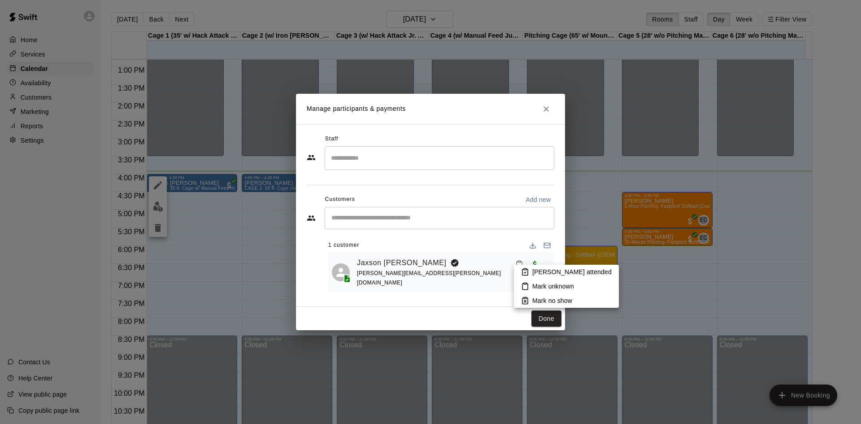
click at [548, 277] on li "[PERSON_NAME] attended" at bounding box center [566, 272] width 105 height 14
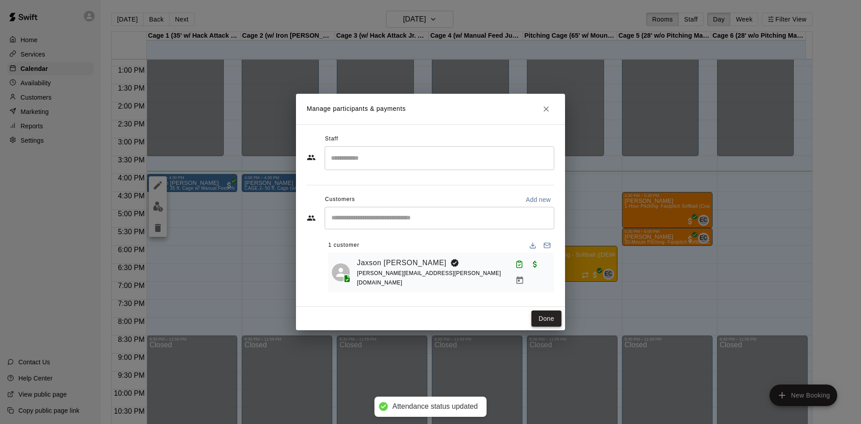
click at [541, 311] on button "Done" at bounding box center [546, 318] width 30 height 17
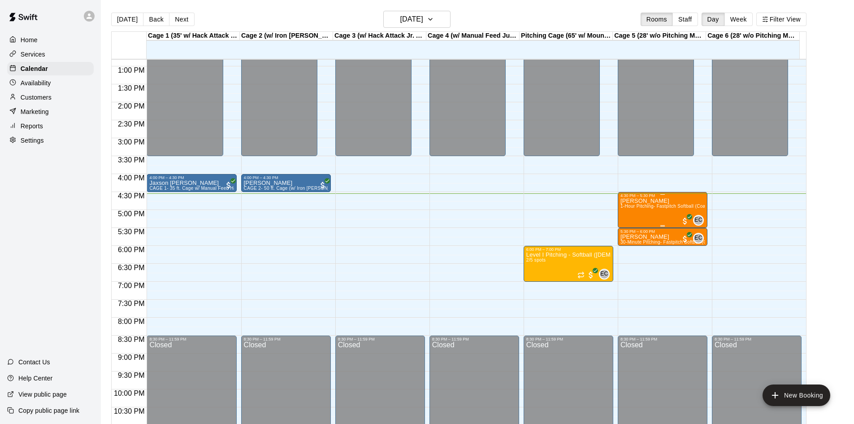
click at [656, 221] on div "[PERSON_NAME] 1-Hour Pitching- Fastpitch Softball (Coach [PERSON_NAME])" at bounding box center [663, 410] width 84 height 424
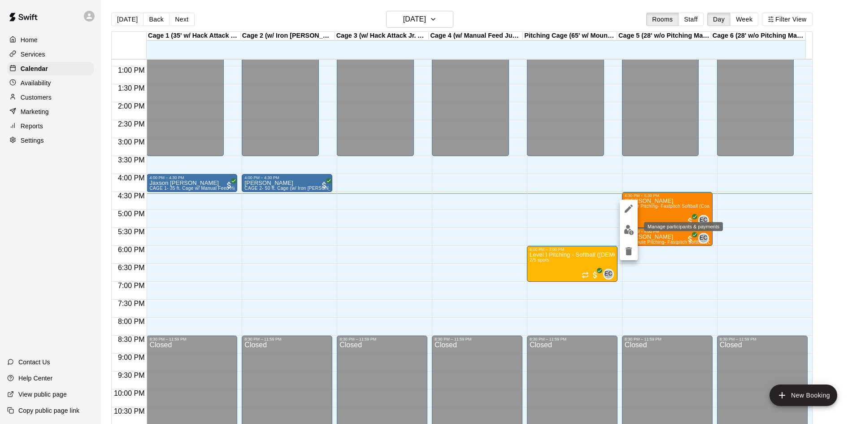
click at [630, 233] on img "edit" at bounding box center [629, 230] width 10 height 10
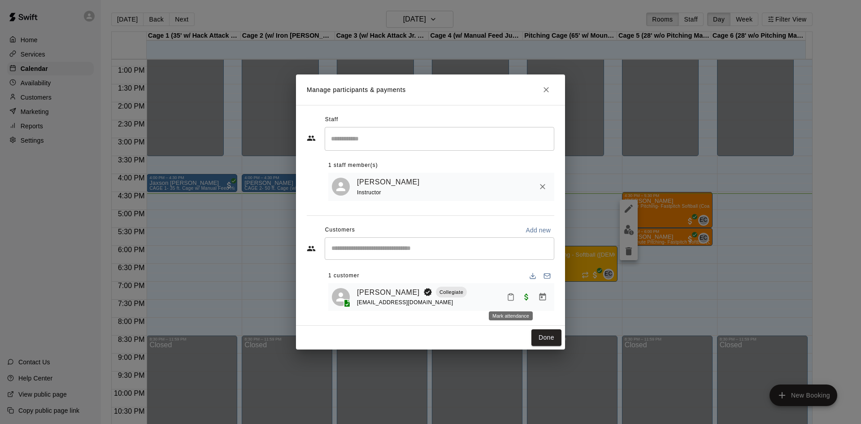
click at [511, 297] on icon "Mark attendance" at bounding box center [511, 297] width 8 height 8
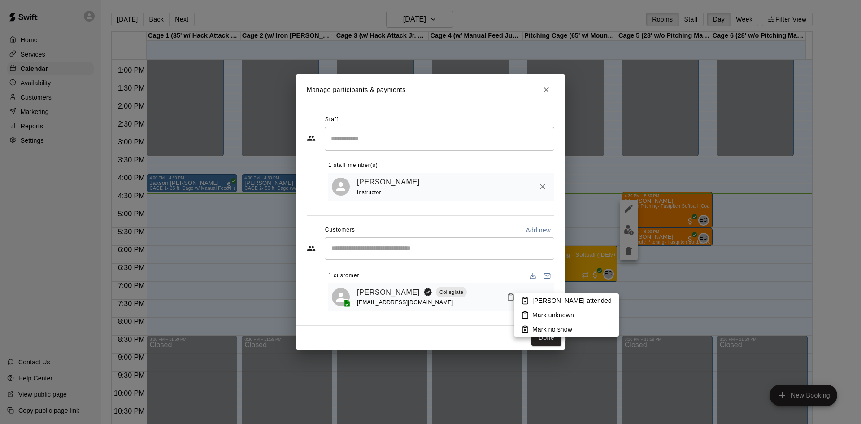
click at [538, 298] on p "[PERSON_NAME] attended" at bounding box center [571, 300] width 79 height 9
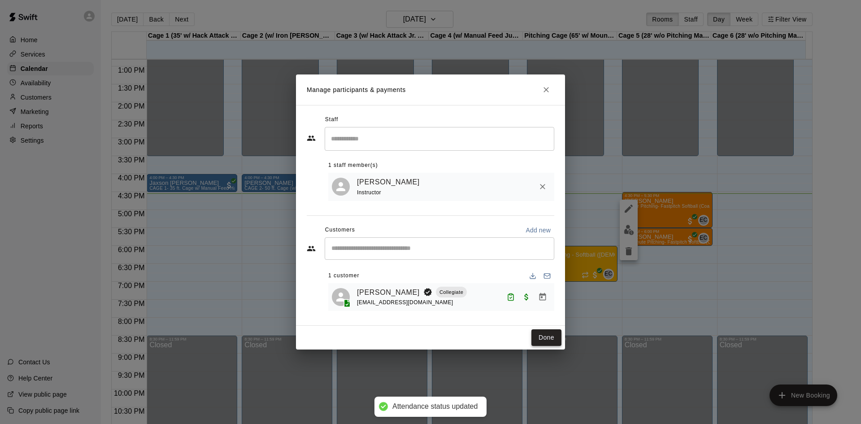
click at [548, 335] on button "Done" at bounding box center [546, 337] width 30 height 17
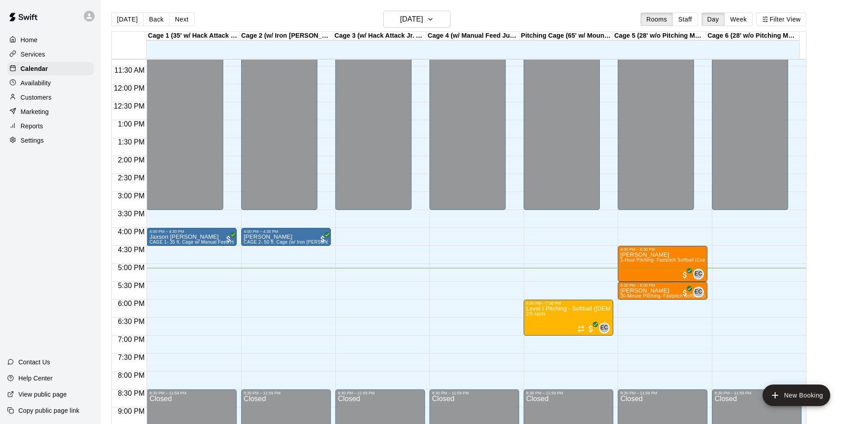
scroll to position [460, 0]
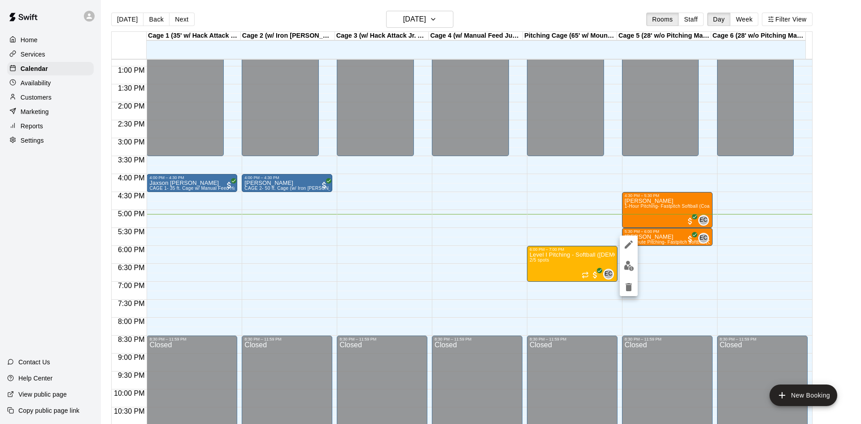
click at [702, 282] on div at bounding box center [430, 212] width 861 height 424
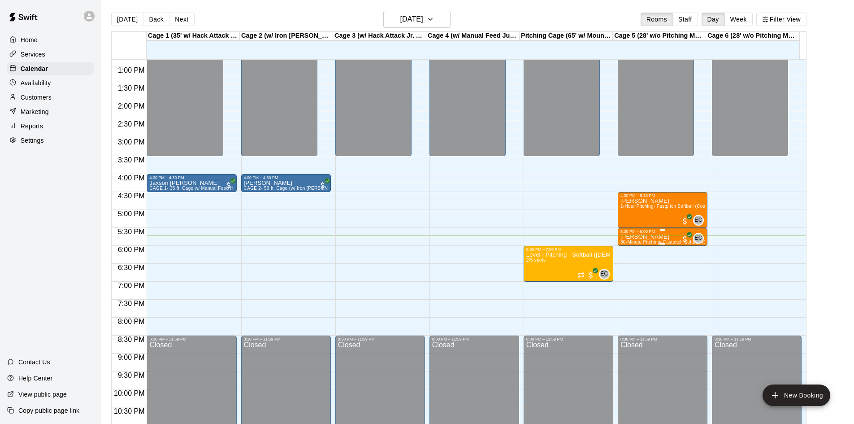
click at [666, 234] on div "5:30 PM – 6:00 PM" at bounding box center [663, 231] width 84 height 4
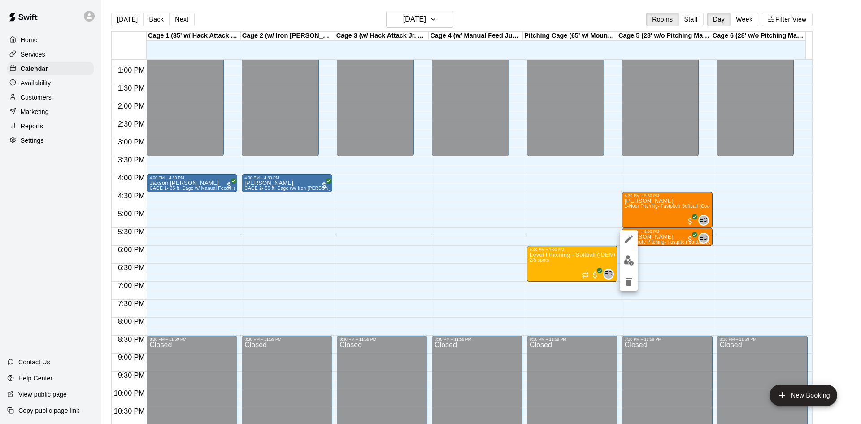
click at [622, 262] on button "edit" at bounding box center [629, 260] width 18 height 17
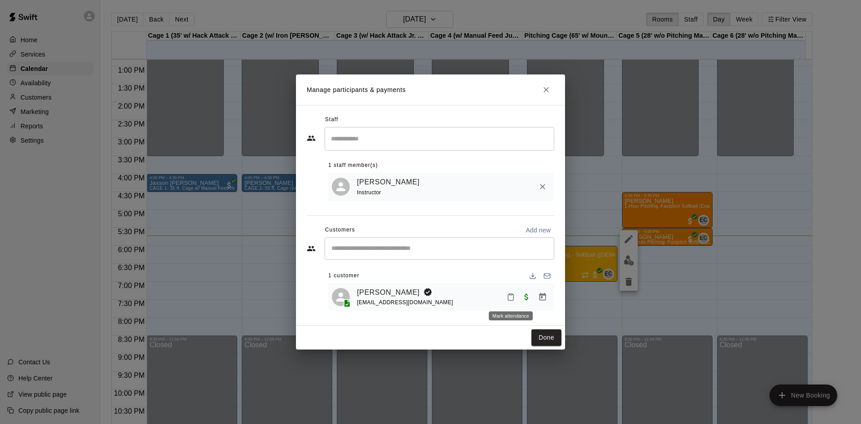
click at [509, 296] on icon "Mark attendance" at bounding box center [511, 297] width 8 height 8
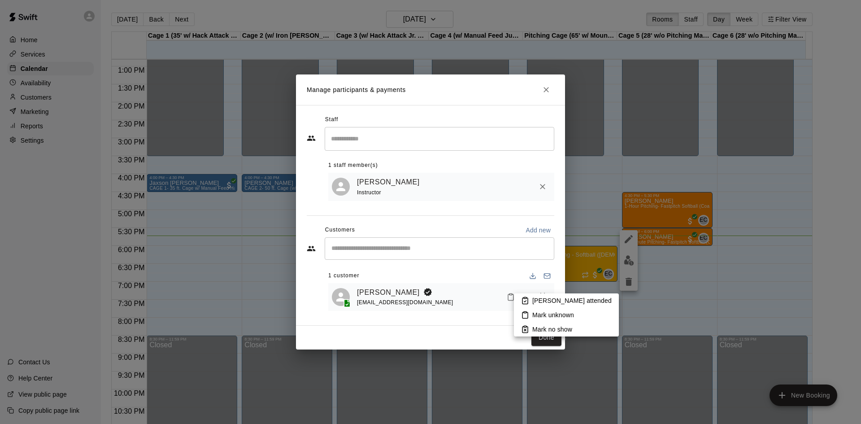
click at [530, 300] on li "[PERSON_NAME] attended" at bounding box center [566, 300] width 105 height 14
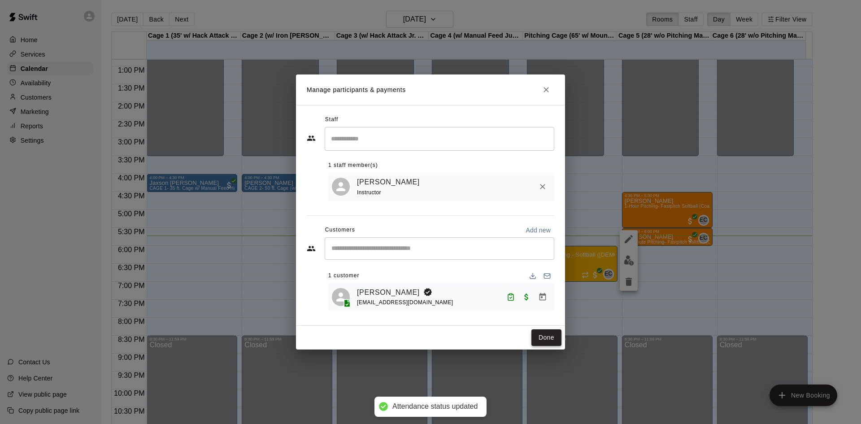
click at [546, 335] on button "Done" at bounding box center [546, 337] width 30 height 17
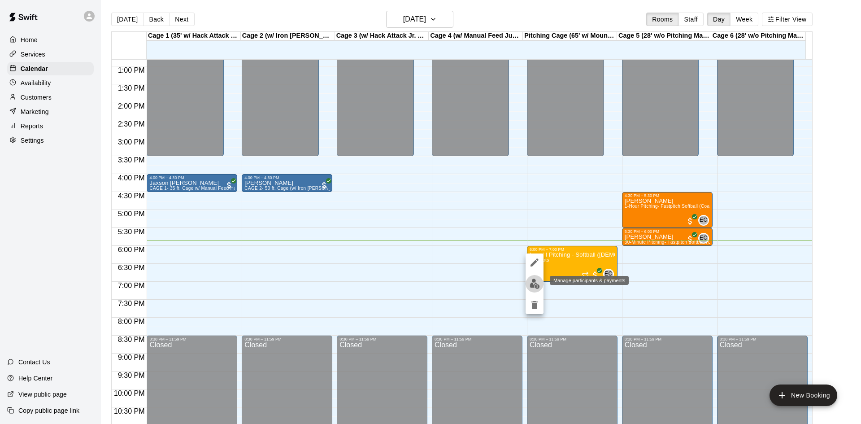
click at [536, 282] on img "edit" at bounding box center [534, 283] width 10 height 10
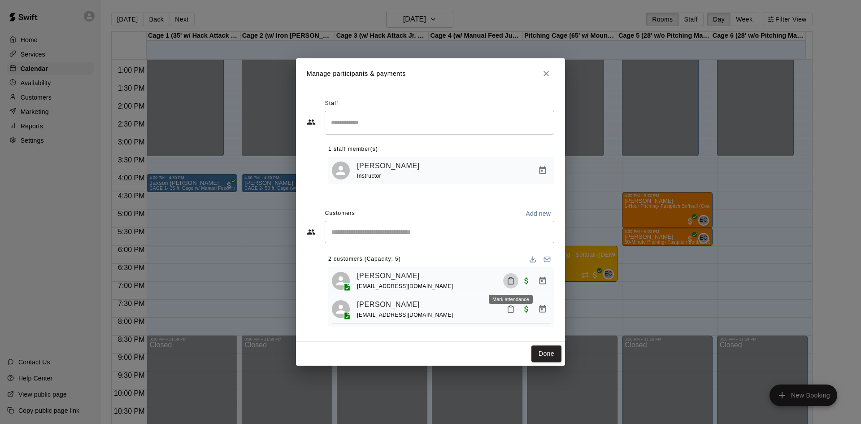
click at [508, 282] on icon "Mark attendance" at bounding box center [511, 281] width 8 height 8
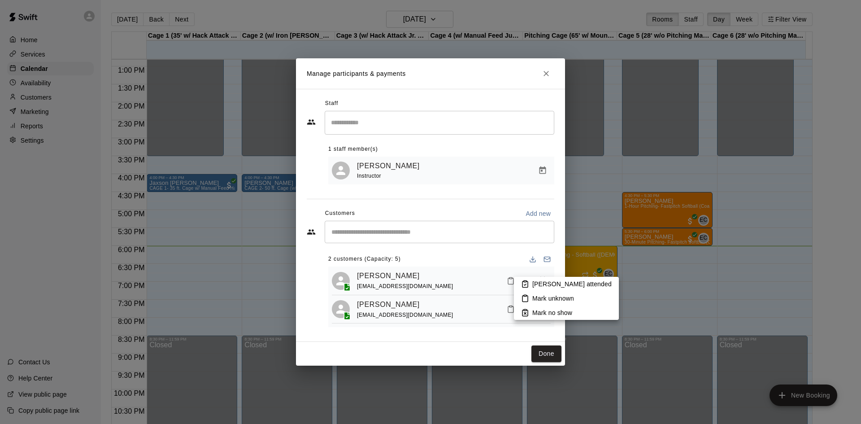
click at [535, 288] on p "[PERSON_NAME] attended" at bounding box center [571, 283] width 79 height 9
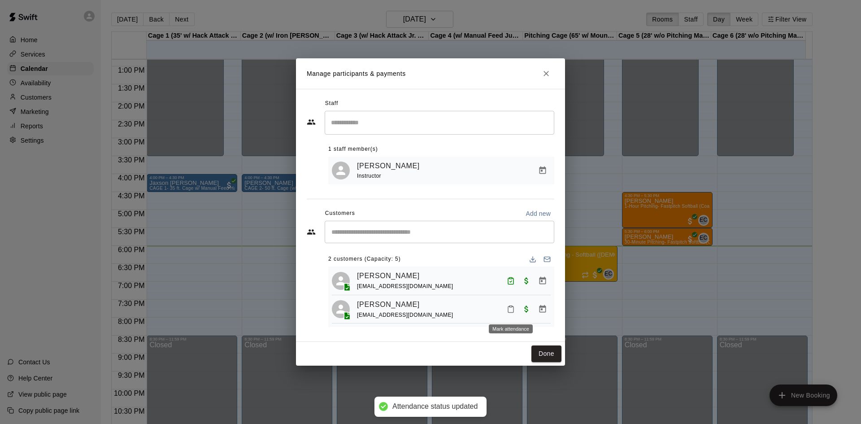
click at [512, 310] on icon "Mark attendance" at bounding box center [511, 309] width 8 height 8
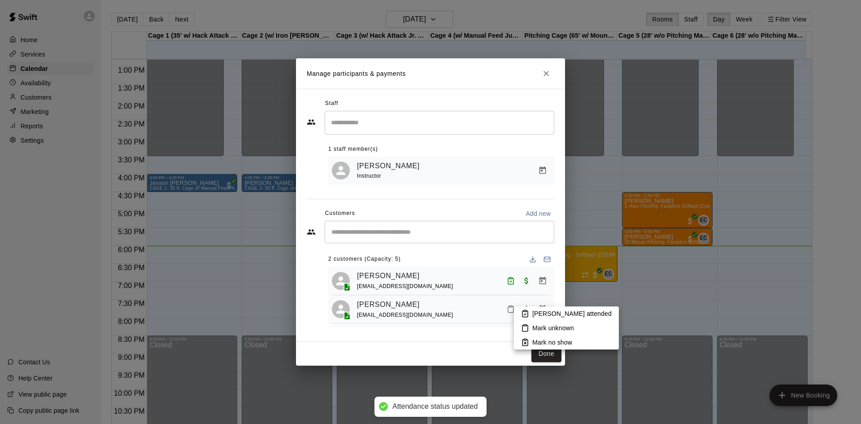
click at [533, 308] on li "[PERSON_NAME] attended" at bounding box center [566, 313] width 105 height 14
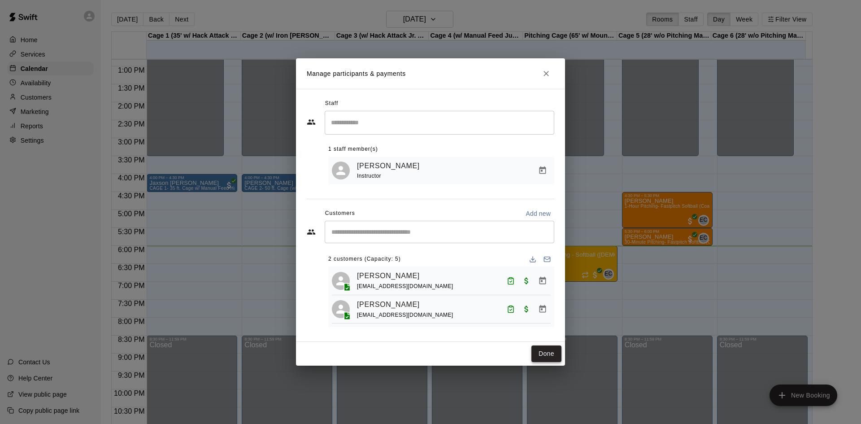
click at [544, 355] on button "Done" at bounding box center [546, 353] width 30 height 17
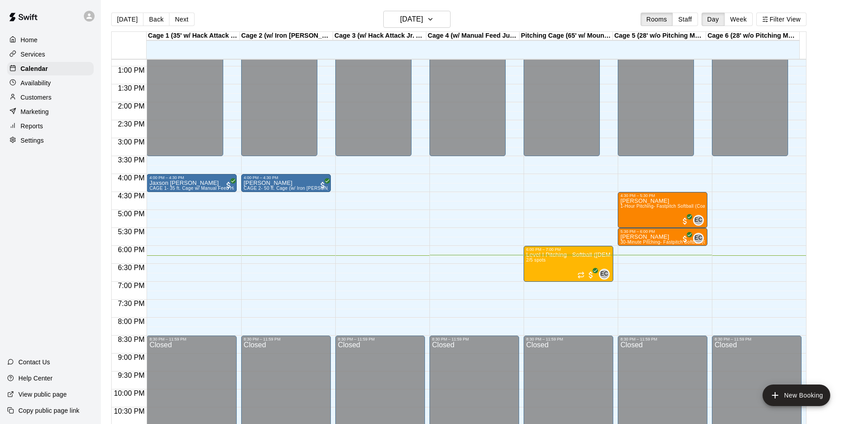
click at [69, 85] on div "Availability" at bounding box center [50, 82] width 87 height 13
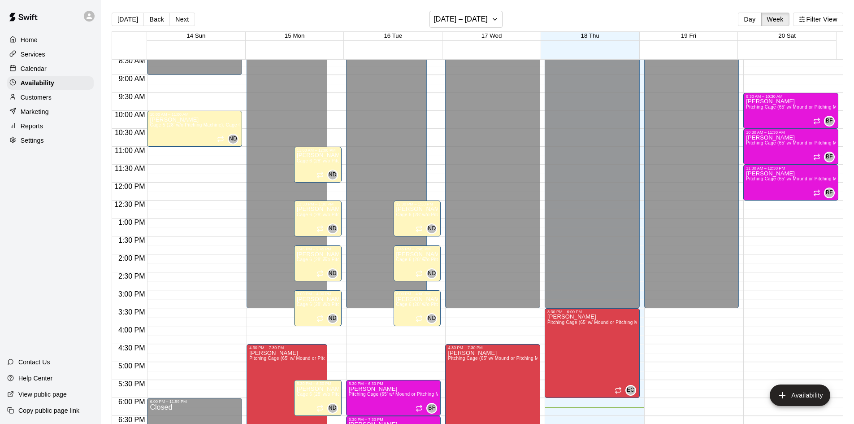
scroll to position [352, 0]
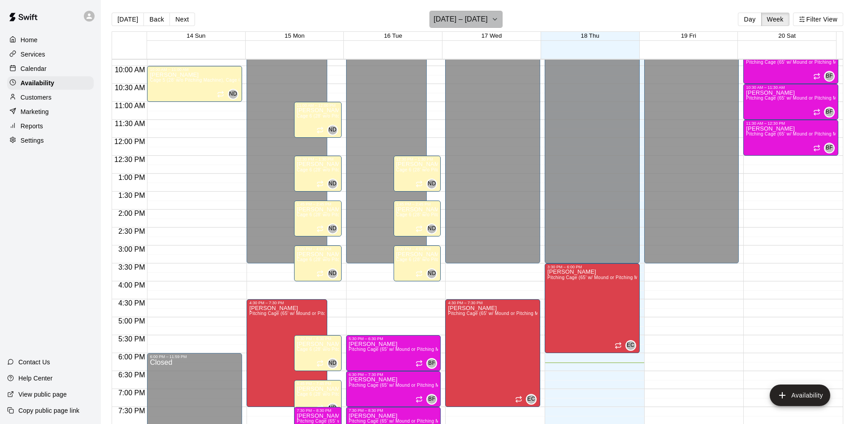
click at [497, 23] on icon "button" at bounding box center [494, 19] width 7 height 11
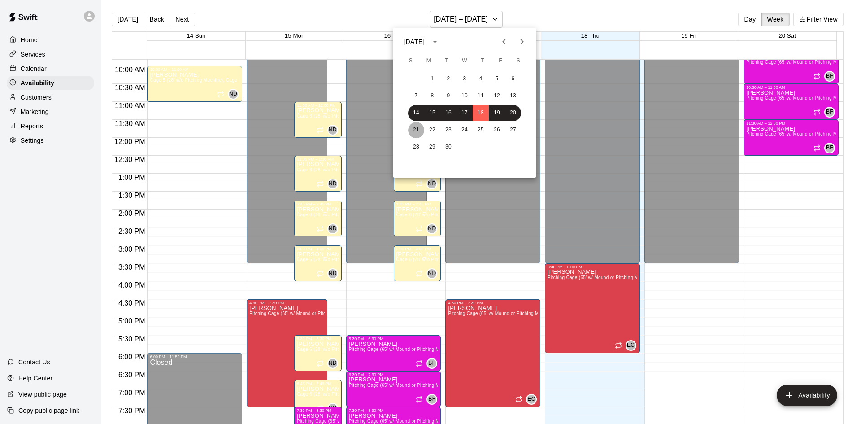
click at [421, 130] on button "21" at bounding box center [416, 130] width 16 height 16
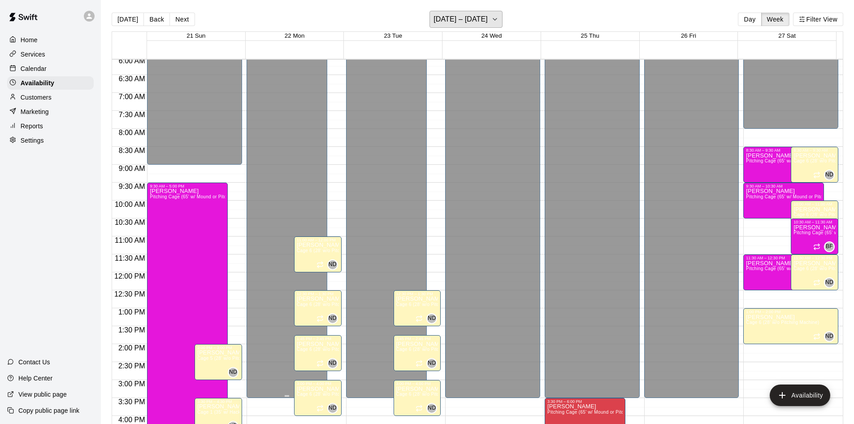
scroll to position [173, 0]
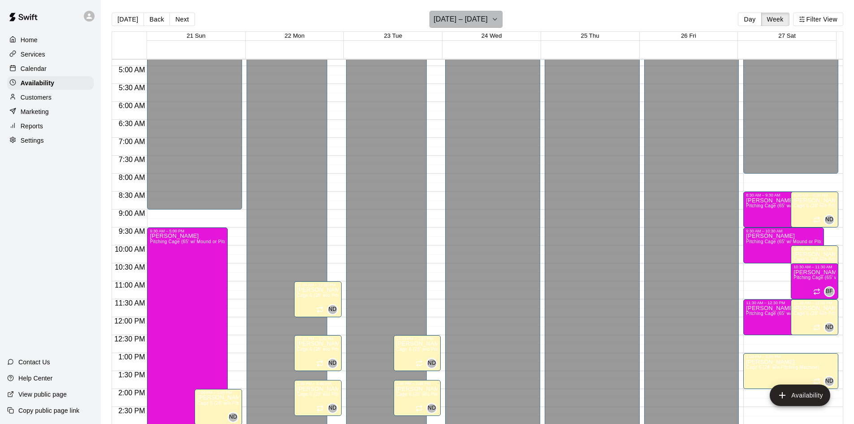
click at [472, 18] on h6 "[DATE] – [DATE]" at bounding box center [461, 19] width 54 height 13
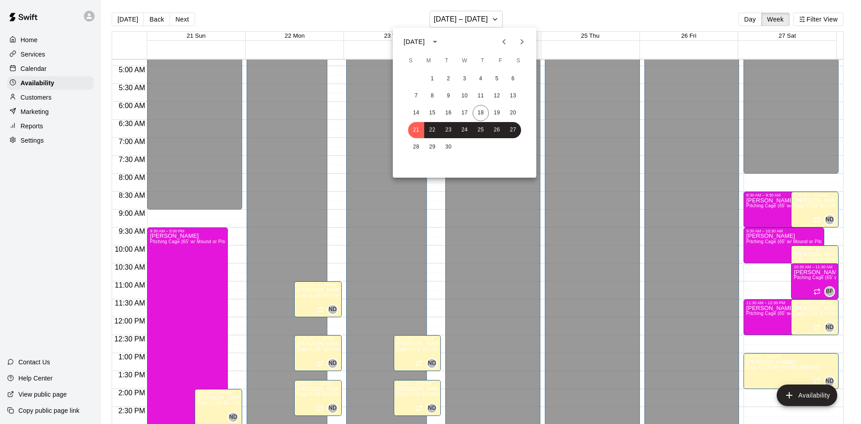
click at [558, 9] on div at bounding box center [430, 212] width 861 height 424
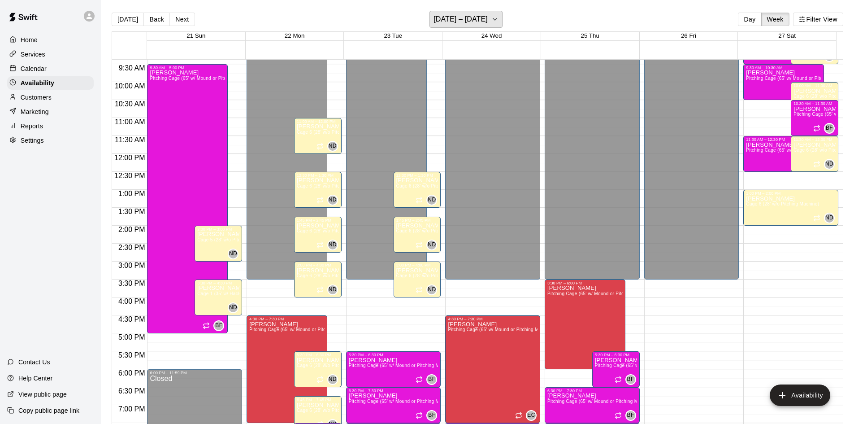
scroll to position [352, 0]
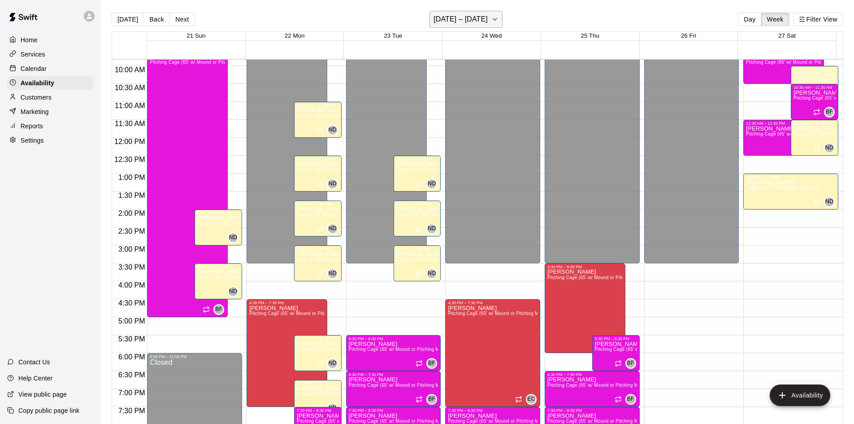
click at [478, 26] on button "[DATE] – [DATE]" at bounding box center [466, 19] width 73 height 17
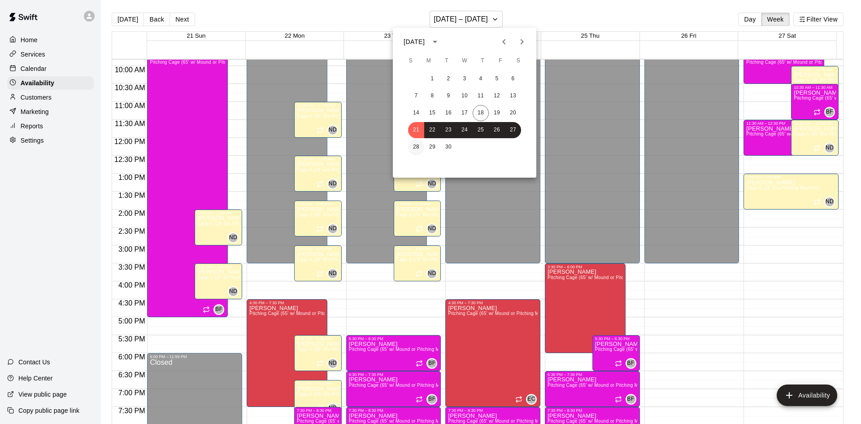
click at [418, 152] on button "28" at bounding box center [416, 147] width 16 height 16
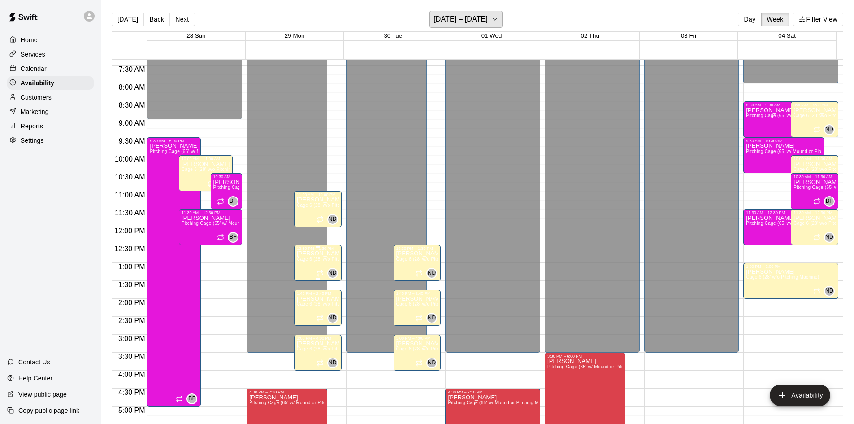
scroll to position [263, 0]
click at [470, 22] on h6 "[DATE] – [DATE]" at bounding box center [461, 19] width 54 height 13
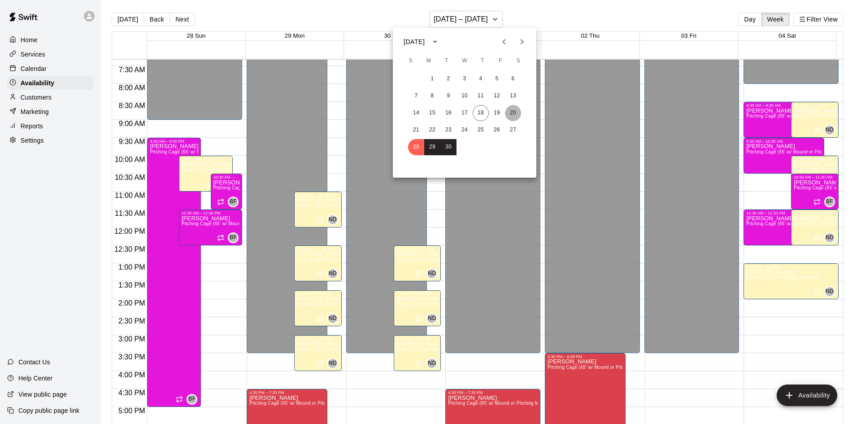
click at [514, 111] on button "20" at bounding box center [513, 113] width 16 height 16
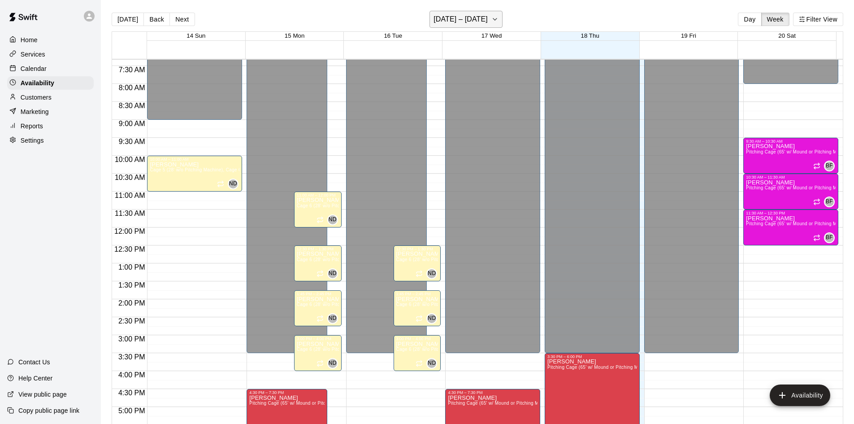
click at [484, 19] on h6 "[DATE] – [DATE]" at bounding box center [461, 19] width 54 height 13
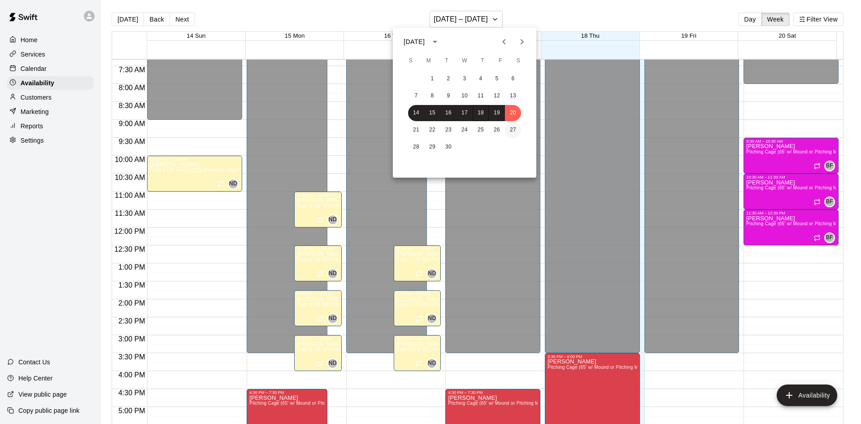
click at [519, 129] on button "27" at bounding box center [513, 130] width 16 height 16
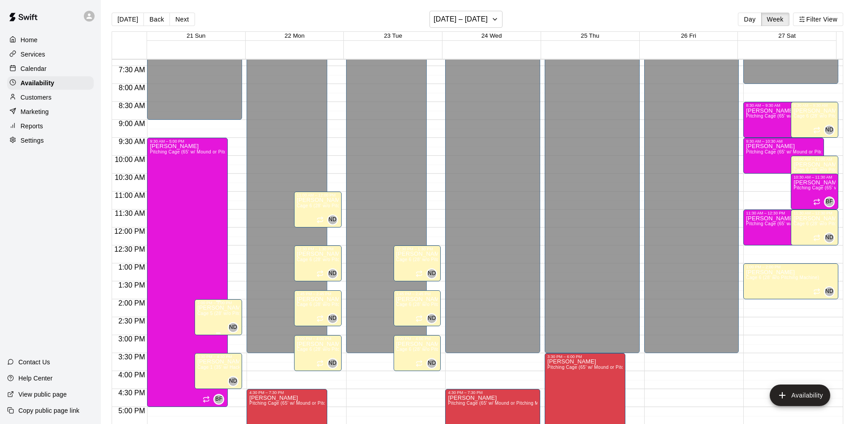
click at [214, 316] on span "Cage 5 (28' w/o Pitching Machine), Cage 6 (28' w/o Pitching Machine)" at bounding box center [271, 313] width 149 height 5
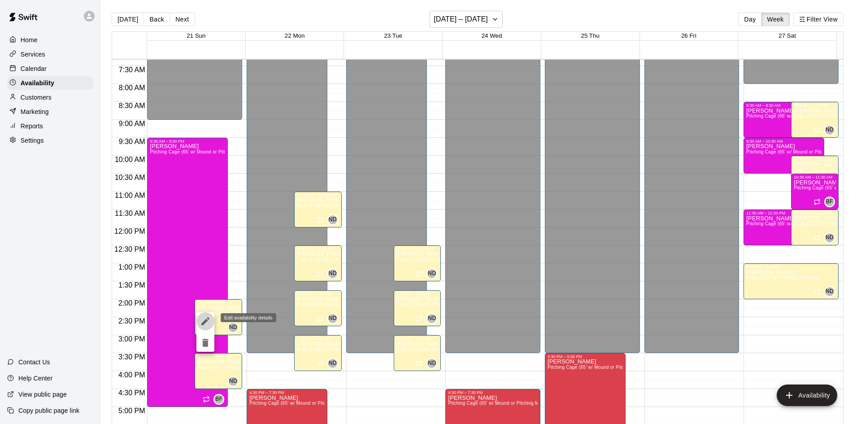
click at [205, 317] on icon "edit" at bounding box center [205, 321] width 11 height 11
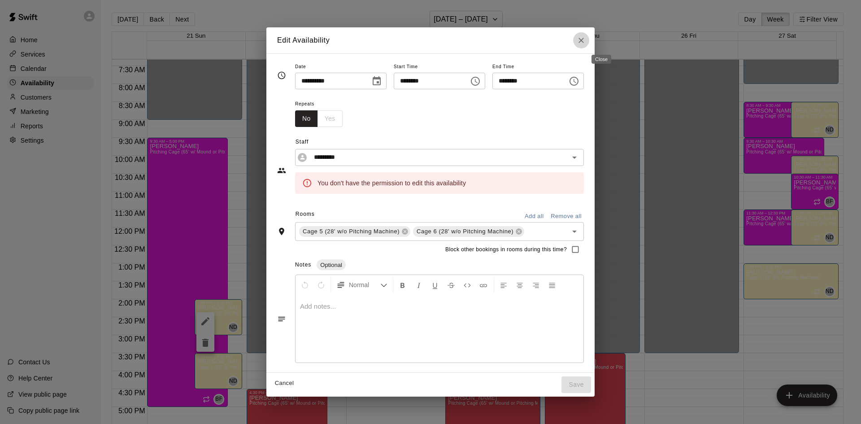
click at [589, 35] on button "Close" at bounding box center [581, 40] width 16 height 16
type input "**********"
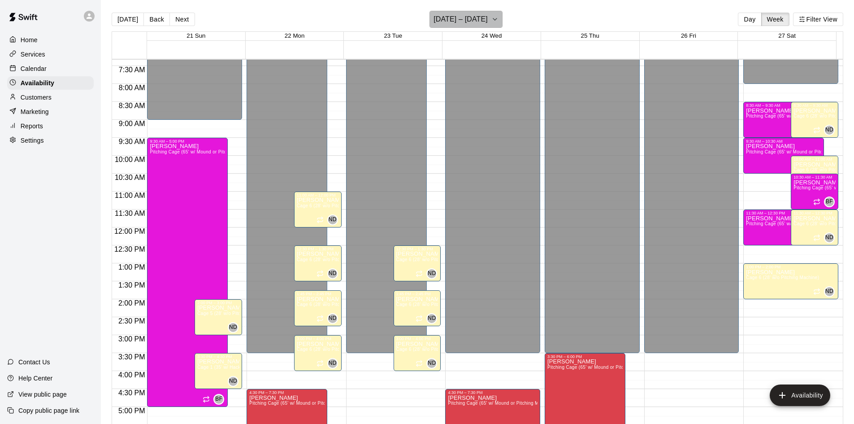
click at [467, 24] on h6 "[DATE] – [DATE]" at bounding box center [461, 19] width 54 height 13
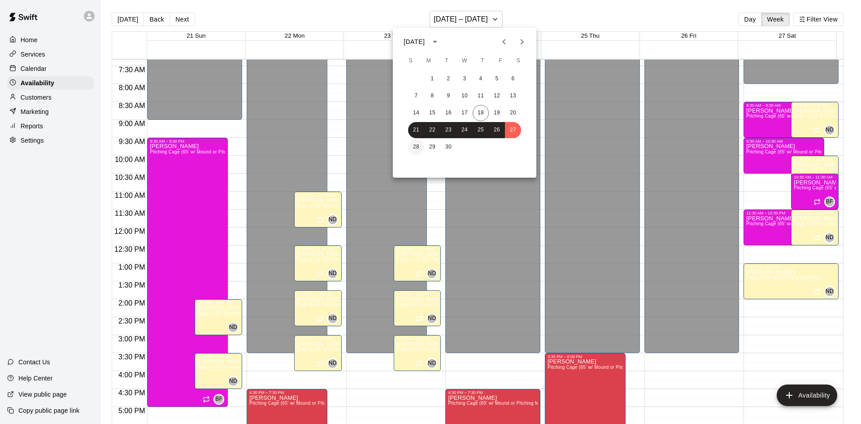
click at [415, 146] on button "28" at bounding box center [416, 147] width 16 height 16
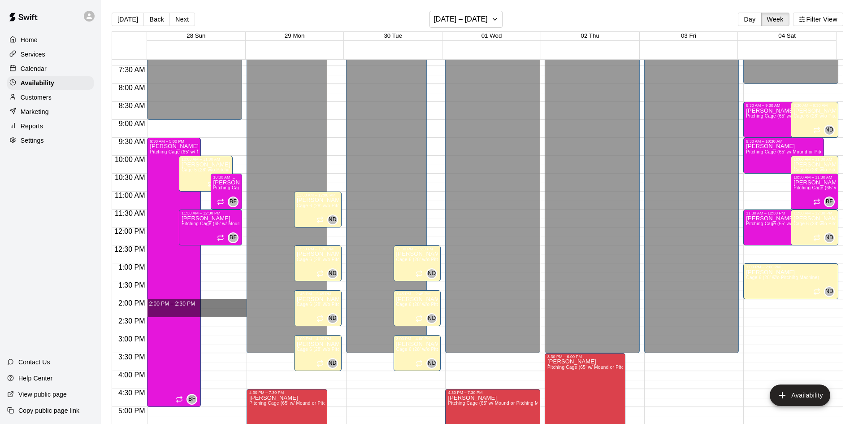
drag, startPoint x: 222, startPoint y: 300, endPoint x: 222, endPoint y: 312, distance: 12.6
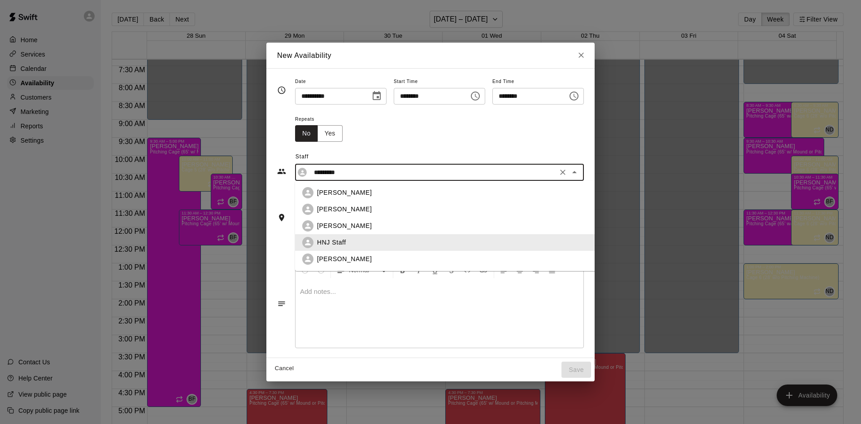
click at [381, 175] on input "*********" at bounding box center [432, 172] width 244 height 11
click at [341, 258] on div "[PERSON_NAME]" at bounding box center [467, 258] width 300 height 9
type input "*********"
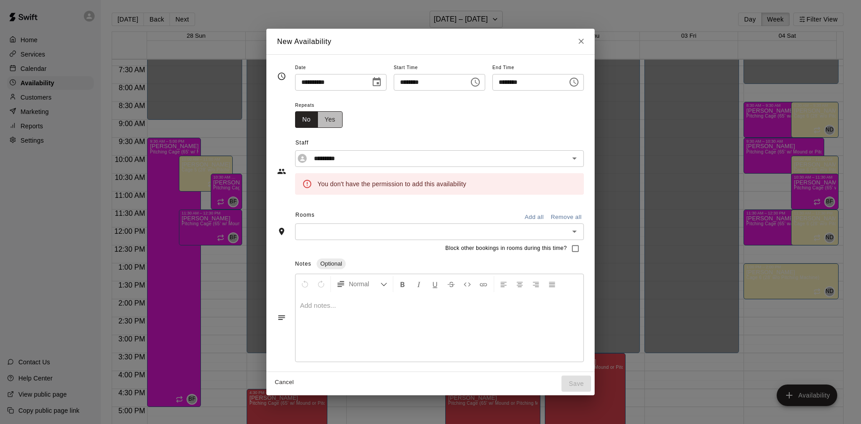
click at [317, 117] on button "Yes" at bounding box center [329, 119] width 25 height 17
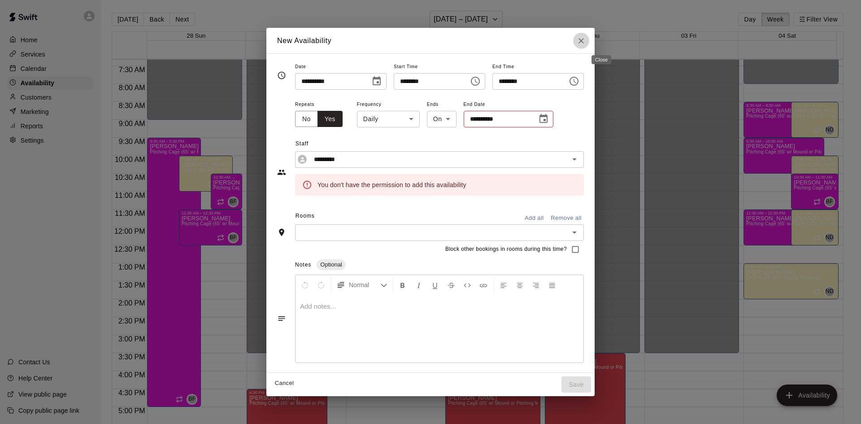
click at [586, 40] on icon "Close" at bounding box center [581, 40] width 9 height 9
type input "**********"
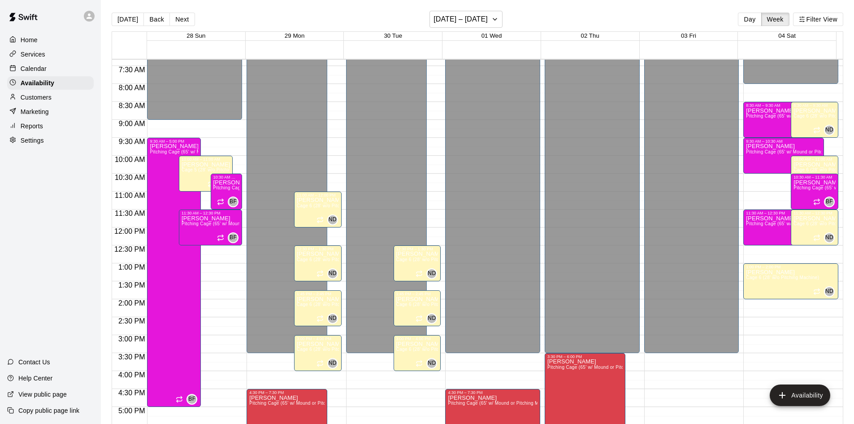
click at [28, 70] on p "Calendar" at bounding box center [34, 68] width 26 height 9
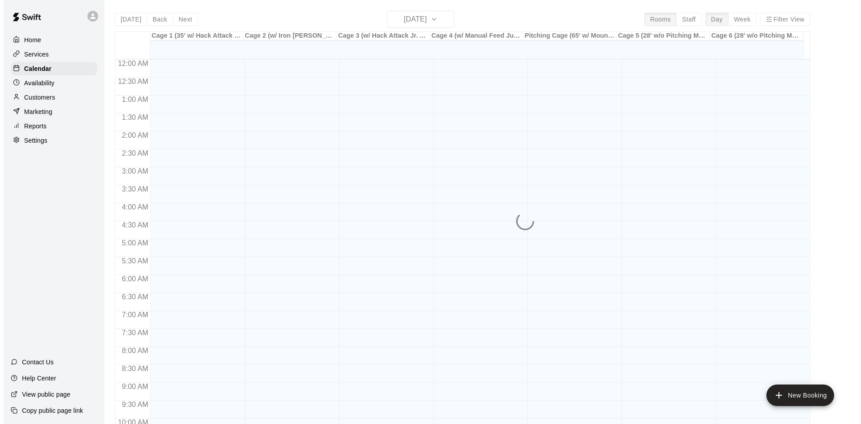
scroll to position [460, 0]
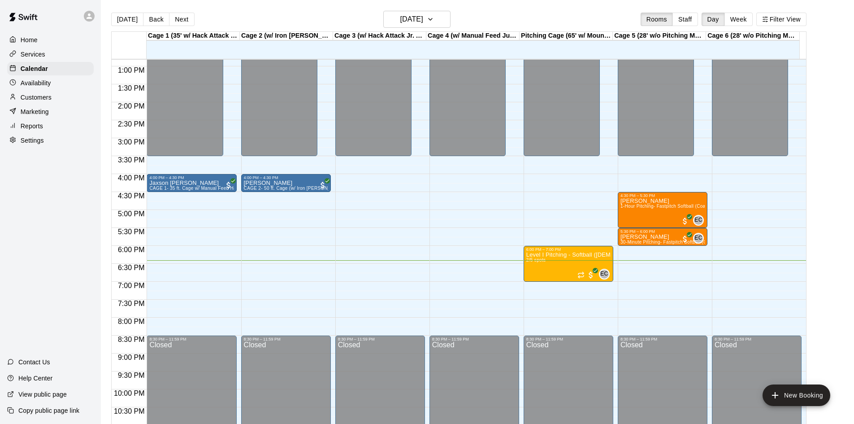
click at [218, 267] on div "12:00 AM – 3:30 PM Closed 4:00 PM – 4:30 PM Jaxson [PERSON_NAME] 1- 35 ft. Cage…" at bounding box center [192, 30] width 90 height 861
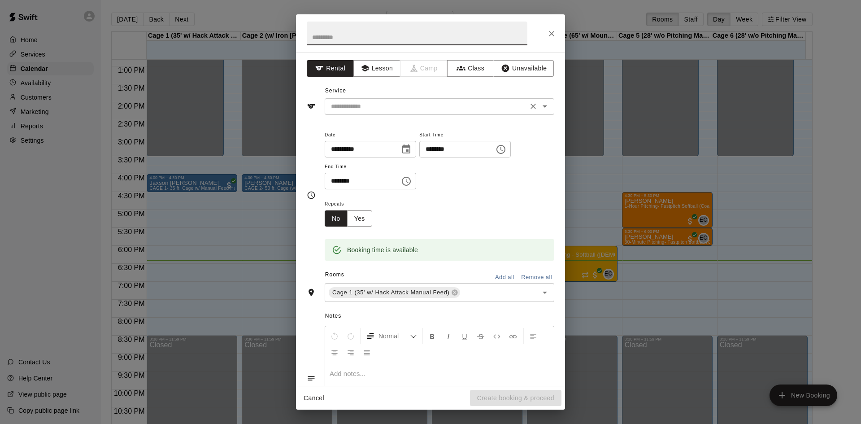
click at [412, 112] on div "​" at bounding box center [440, 106] width 230 height 17
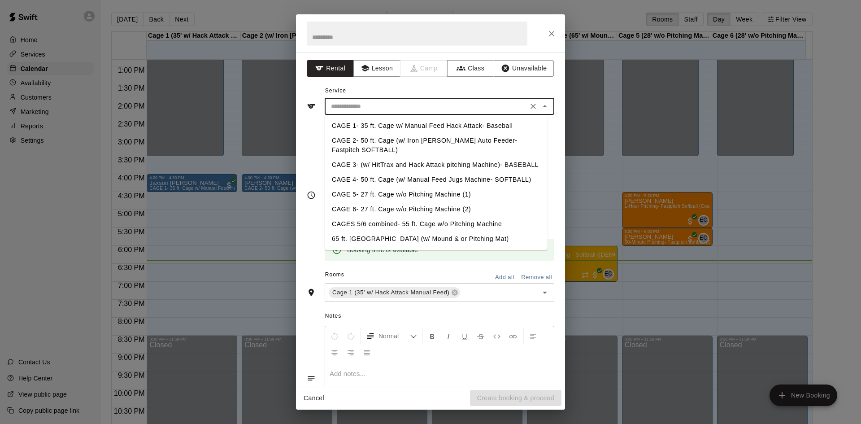
click at [406, 130] on li "CAGE 1- 35 ft. Cage w/ Manual Feed Hack Attack- Baseball" at bounding box center [436, 125] width 223 height 15
type input "**********"
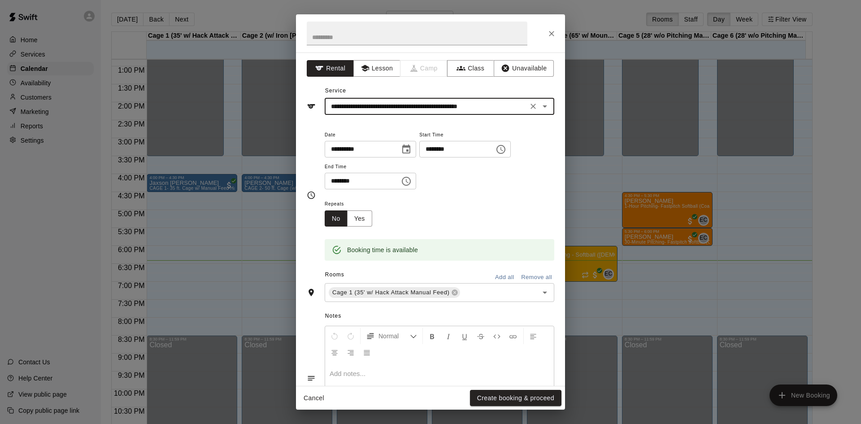
click at [535, 399] on button "Create booking & proceed" at bounding box center [515, 398] width 91 height 17
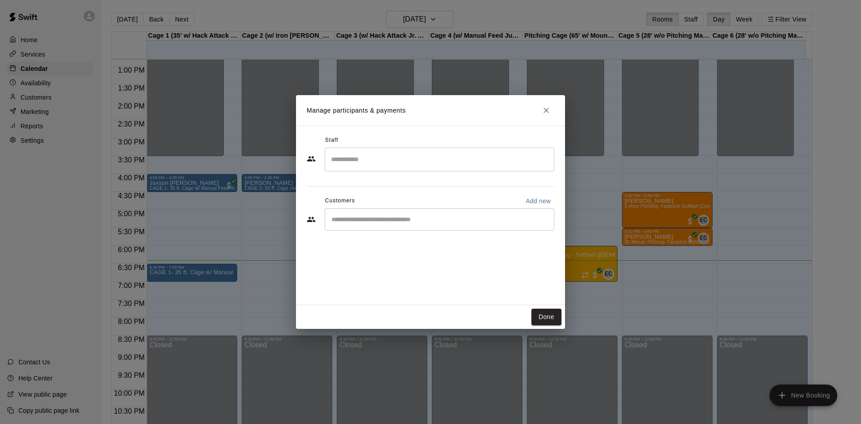
click at [418, 217] on input "Start typing to search customers..." at bounding box center [439, 219] width 221 height 9
type input "*****"
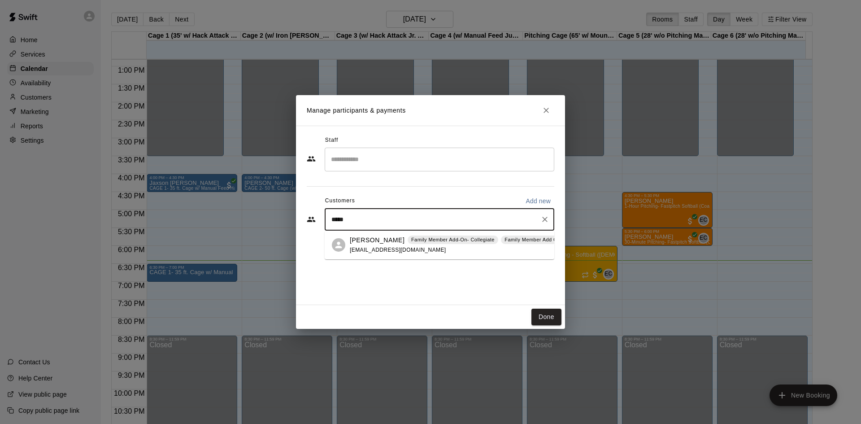
click at [434, 246] on div "[PERSON_NAME] Family Member Add-On- Collegiate Family Member Add On- The Show […" at bounding box center [470, 244] width 241 height 19
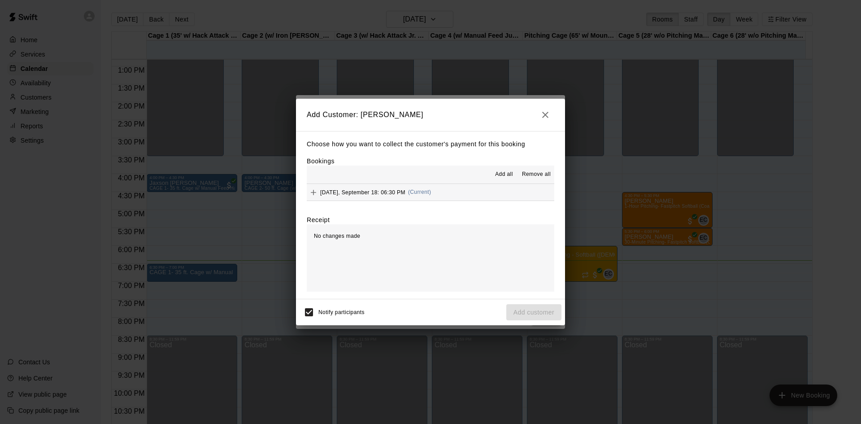
click at [480, 193] on button "[DATE], September 18: 06:30 PM (Current)" at bounding box center [430, 192] width 247 height 17
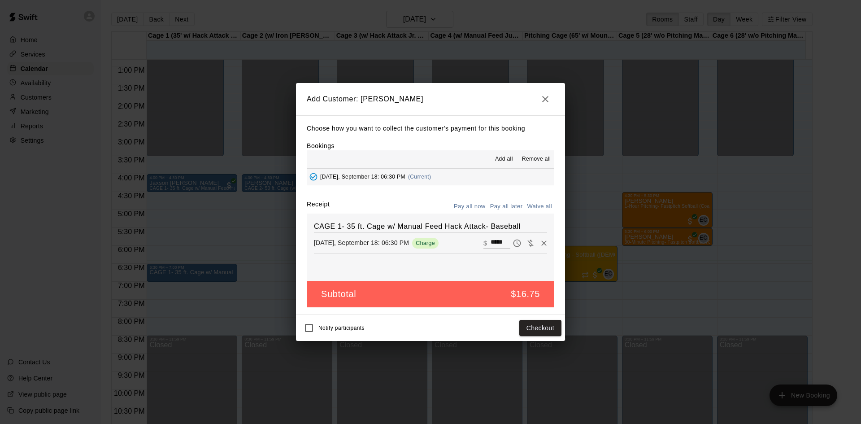
click at [475, 210] on button "Pay all now" at bounding box center [469, 207] width 36 height 14
click at [532, 322] on button "Checkout" at bounding box center [540, 328] width 42 height 17
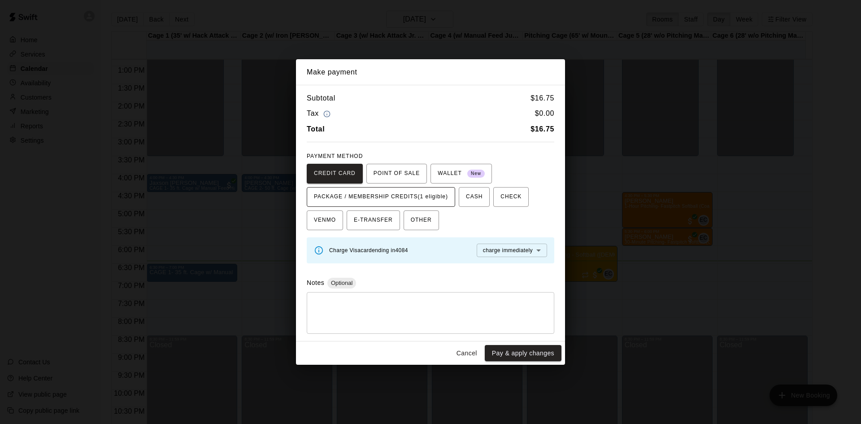
click at [434, 201] on span "PACKAGE / MEMBERSHIP CREDITS (1 eligible)" at bounding box center [381, 197] width 134 height 14
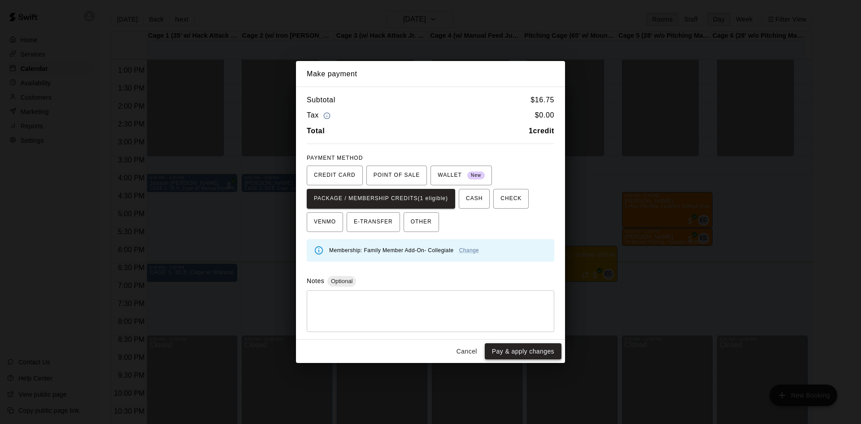
click at [527, 350] on button "Pay & apply changes" at bounding box center [523, 351] width 77 height 17
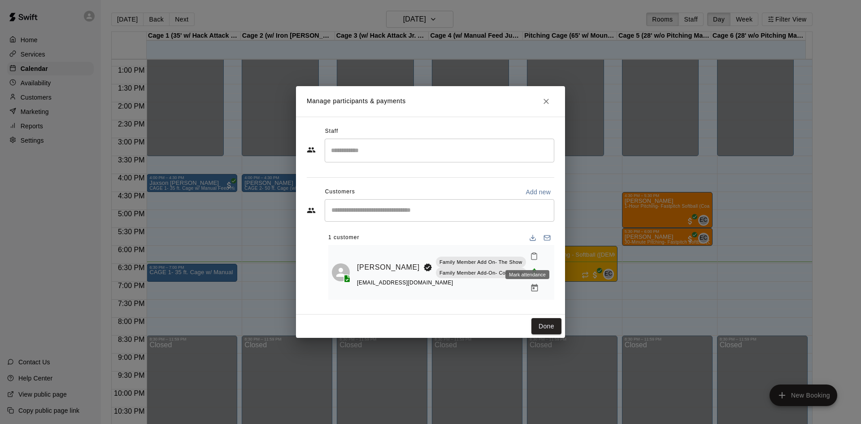
click at [530, 257] on icon "Mark attendance" at bounding box center [534, 256] width 8 height 8
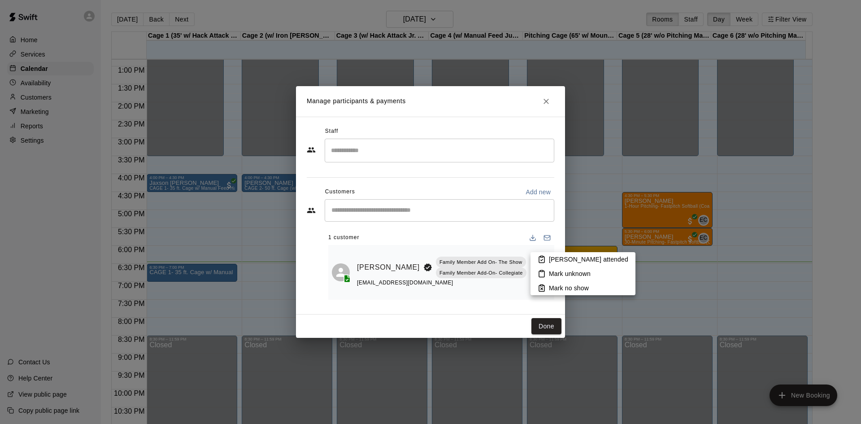
click at [560, 265] on li "[PERSON_NAME] attended" at bounding box center [582, 259] width 105 height 14
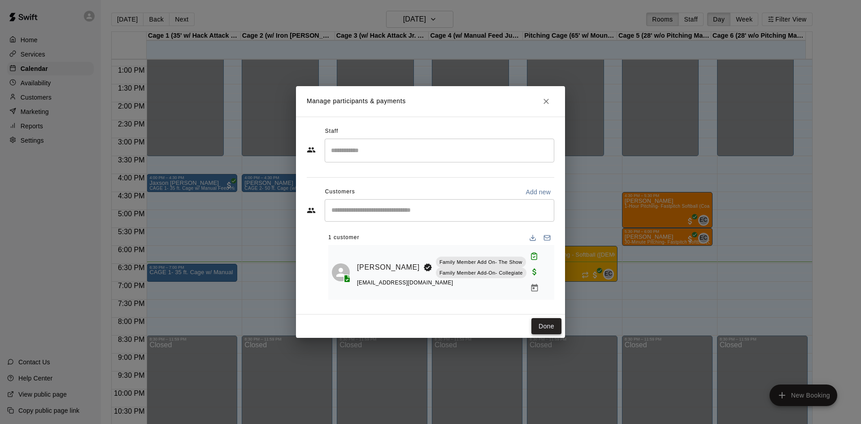
click at [542, 327] on button "Done" at bounding box center [546, 326] width 30 height 17
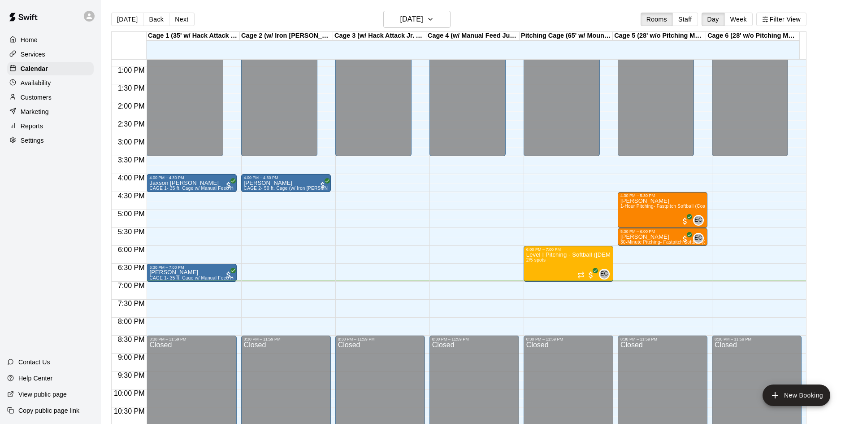
click at [853, 403] on main "[DATE] Back [DATE][DATE] Rooms Staff Day Week Filter View Cage 1 (35' w/ Hack A…" at bounding box center [477, 219] width 753 height 438
click at [664, 284] on div "12:00 AM – 3:30 PM Closed 4:30 PM – 5:30 PM [PERSON_NAME] 1-Hour Pitching- Fast…" at bounding box center [663, 30] width 90 height 861
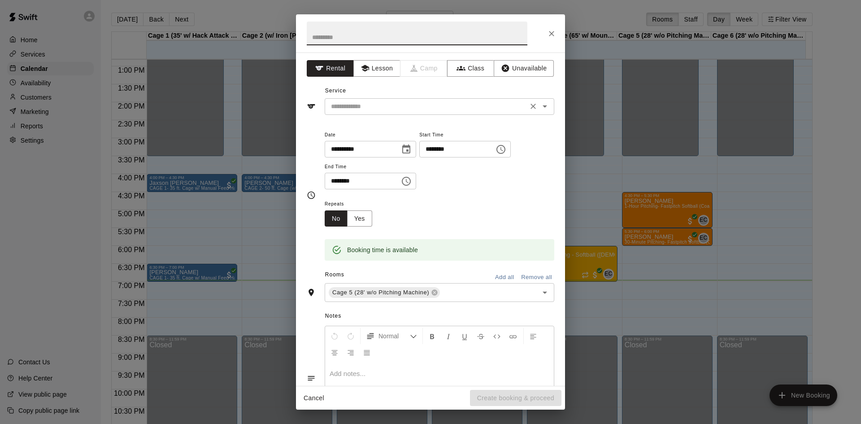
click at [393, 112] on div "​" at bounding box center [440, 106] width 230 height 17
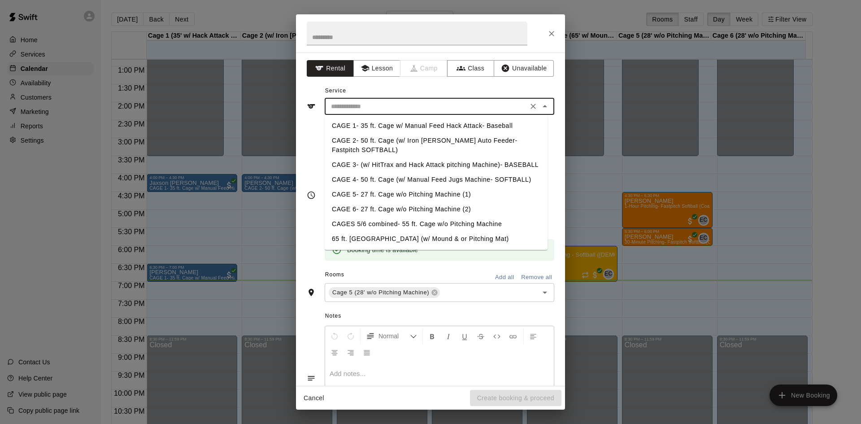
click at [405, 191] on li "CAGE 5- 27 ft. Cage w/o Pitching Machine (1)" at bounding box center [436, 194] width 223 height 15
type input "**********"
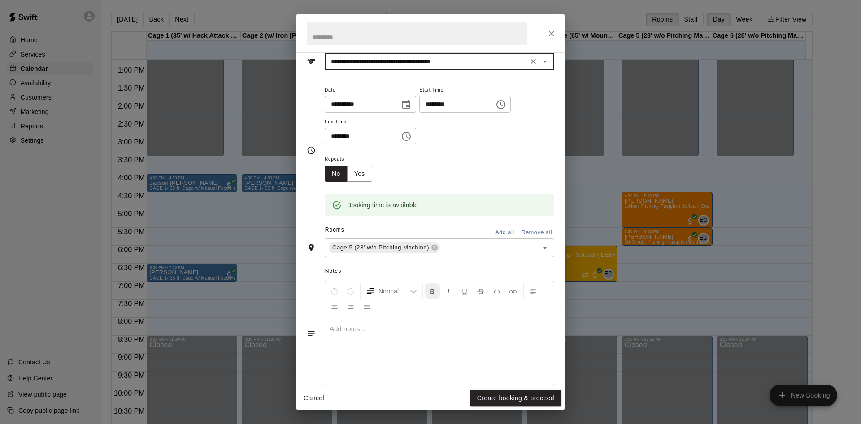
scroll to position [0, 0]
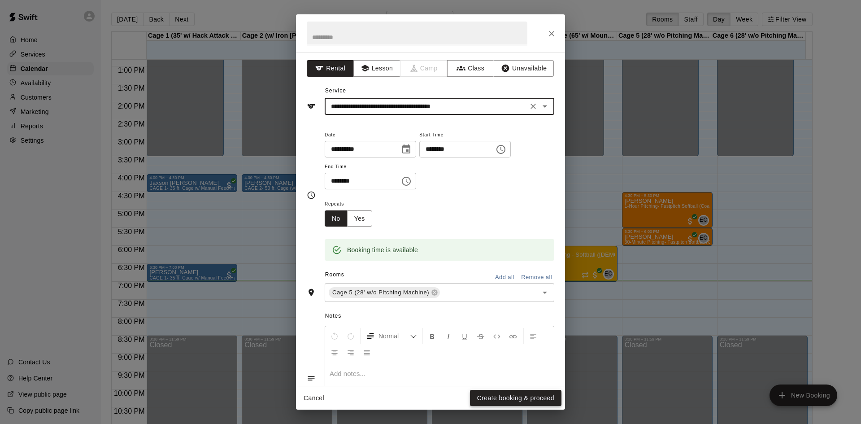
click at [526, 399] on button "Create booking & proceed" at bounding box center [515, 398] width 91 height 17
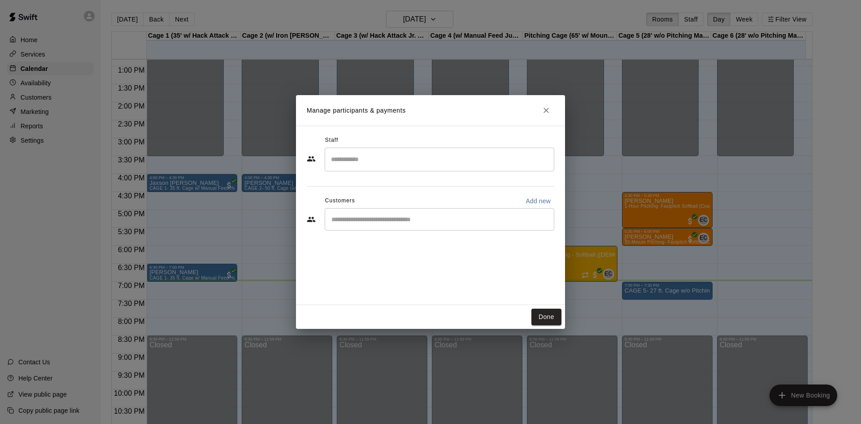
click at [404, 213] on div "​" at bounding box center [440, 219] width 230 height 22
type input "****"
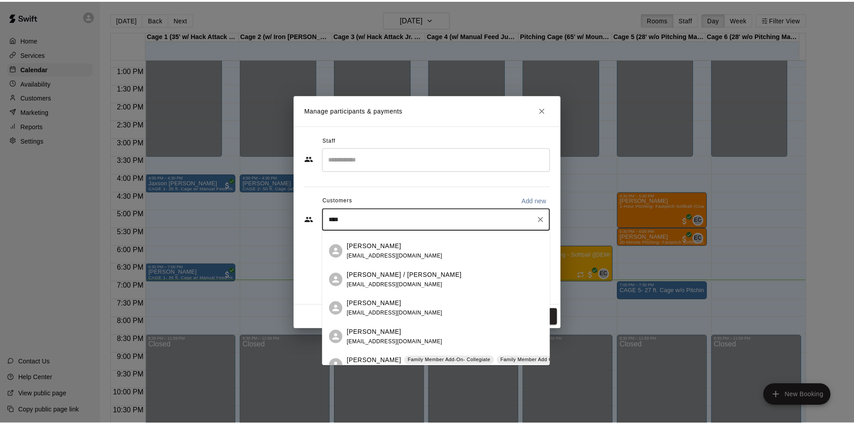
scroll to position [94, 0]
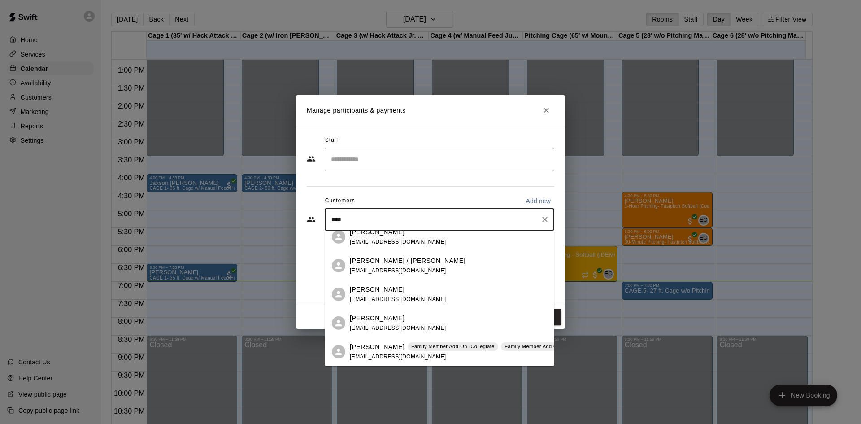
click at [444, 354] on div "[PERSON_NAME] Family Member Add-On- Collegiate Family Member Add On- The Show […" at bounding box center [470, 351] width 241 height 19
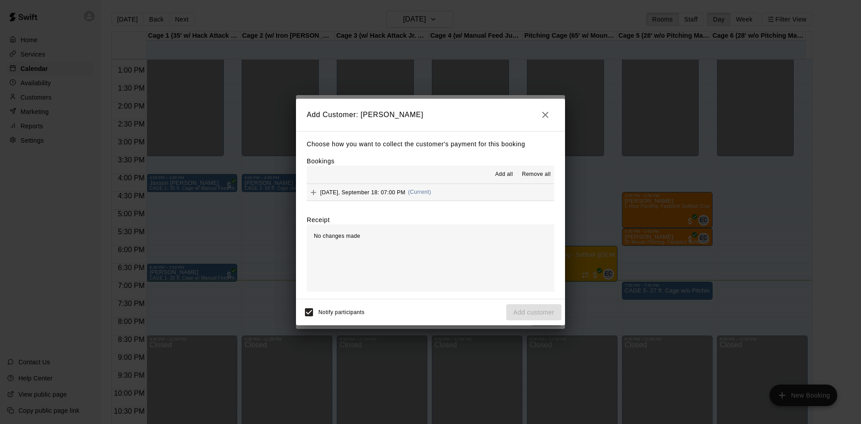
click at [448, 194] on button "[DATE], September 18: 07:00 PM (Current)" at bounding box center [430, 192] width 247 height 17
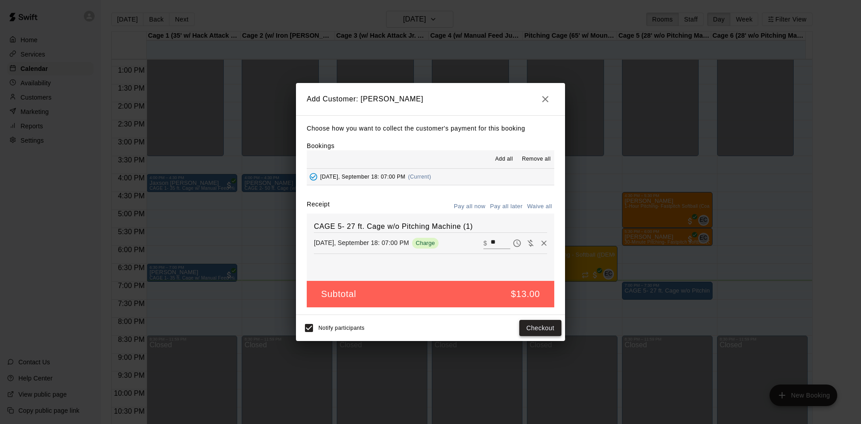
click at [534, 323] on button "Checkout" at bounding box center [540, 328] width 42 height 17
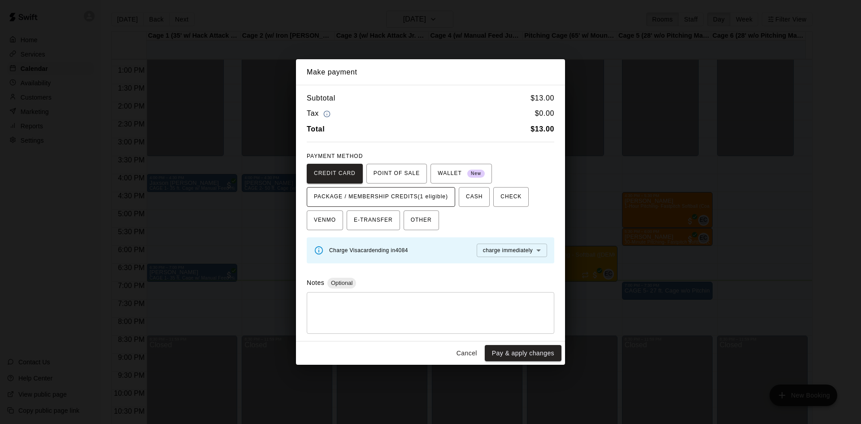
click at [373, 193] on span "PACKAGE / MEMBERSHIP CREDITS (1 eligible)" at bounding box center [381, 197] width 134 height 14
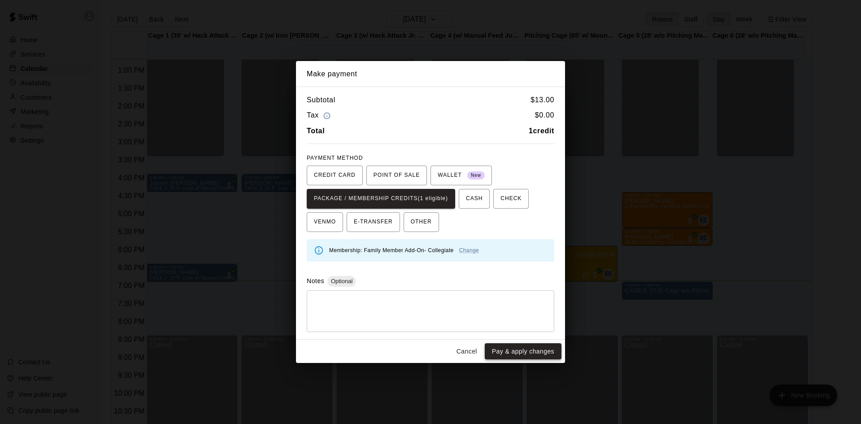
click at [514, 346] on button "Pay & apply changes" at bounding box center [523, 351] width 77 height 17
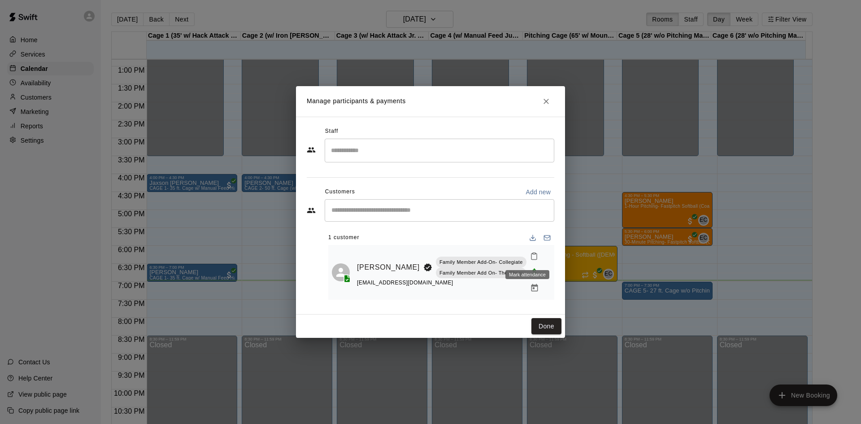
click at [529, 260] on button "Mark attendance" at bounding box center [533, 255] width 15 height 15
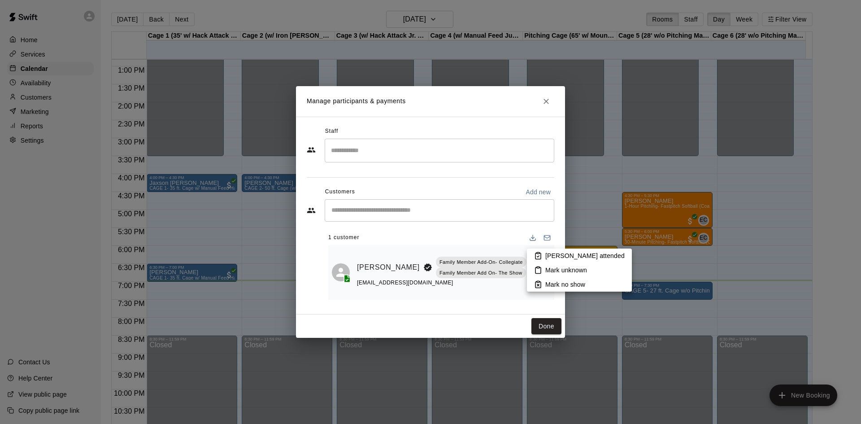
click at [555, 260] on li "[PERSON_NAME] attended" at bounding box center [579, 255] width 105 height 14
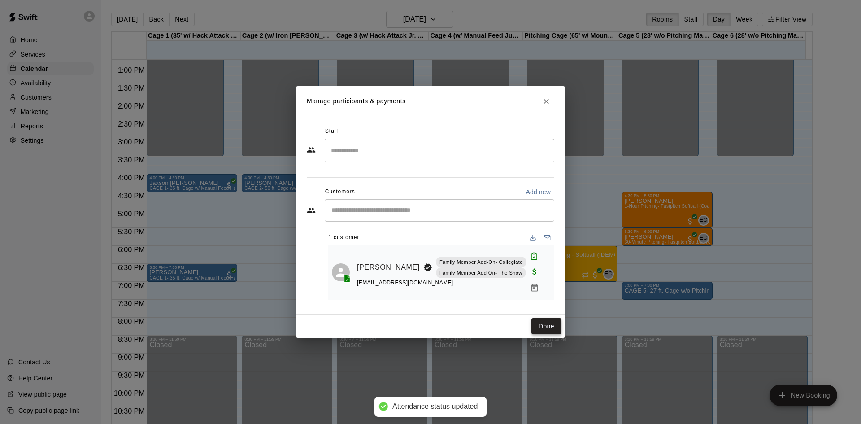
click at [548, 323] on button "Done" at bounding box center [546, 326] width 30 height 17
